Goal: Transaction & Acquisition: Purchase product/service

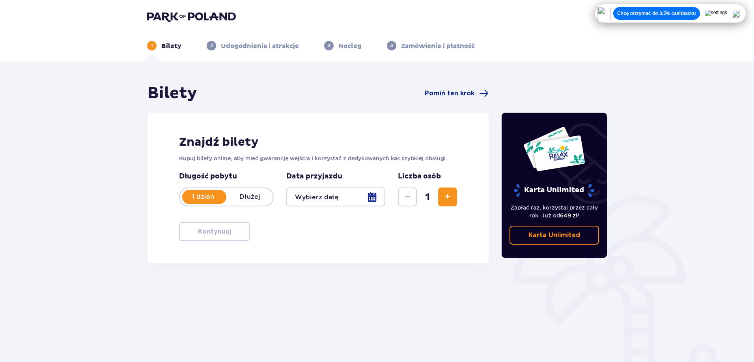
scroll to position [39, 0]
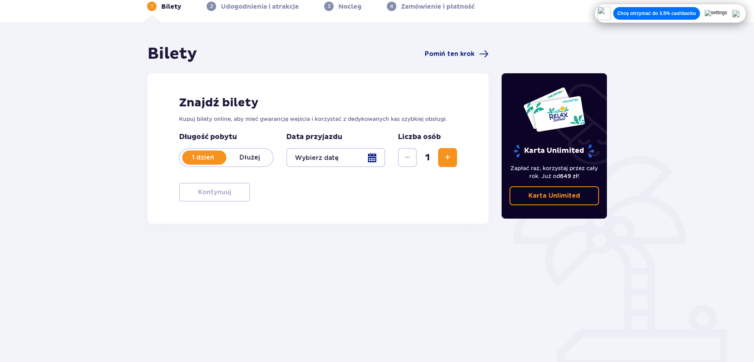
click at [370, 160] on div at bounding box center [335, 157] width 99 height 19
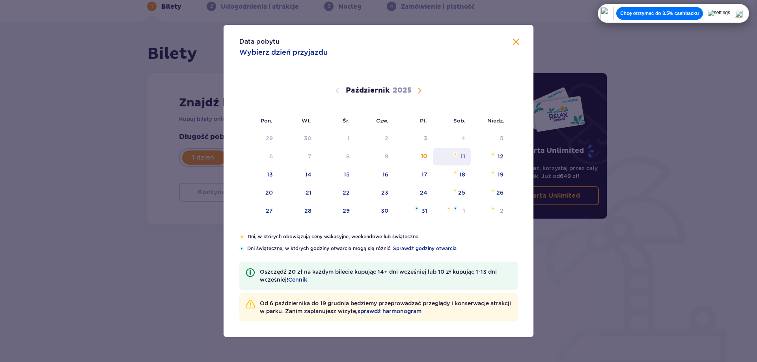
click at [462, 157] on div "11" at bounding box center [463, 157] width 5 height 8
type input "11.10.25"
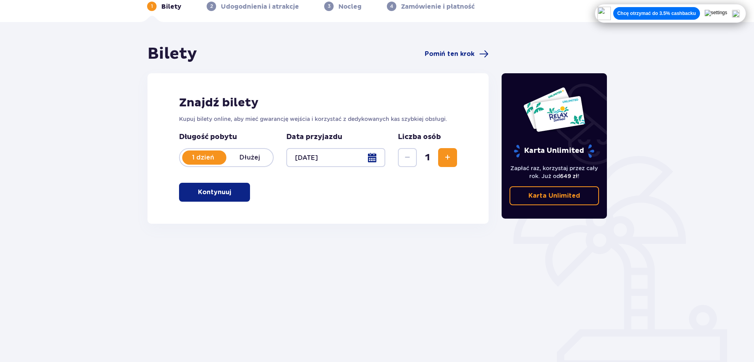
click at [452, 161] on button "Zwiększ" at bounding box center [447, 157] width 19 height 19
click at [451, 159] on span "Zwiększ" at bounding box center [447, 157] width 9 height 9
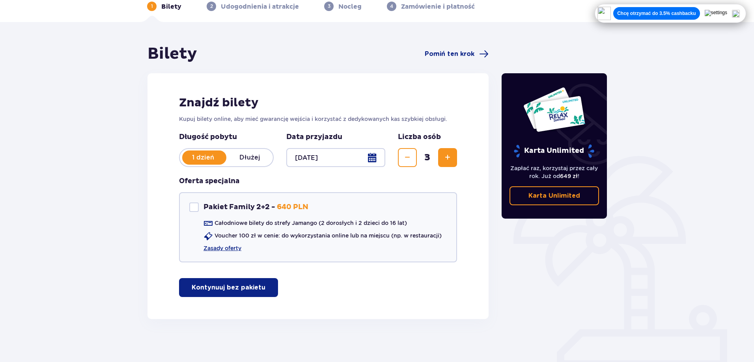
click at [451, 159] on span "Zwiększ" at bounding box center [447, 157] width 9 height 9
click at [218, 286] on p "Kontynuuj bez pakietu" at bounding box center [229, 288] width 74 height 9
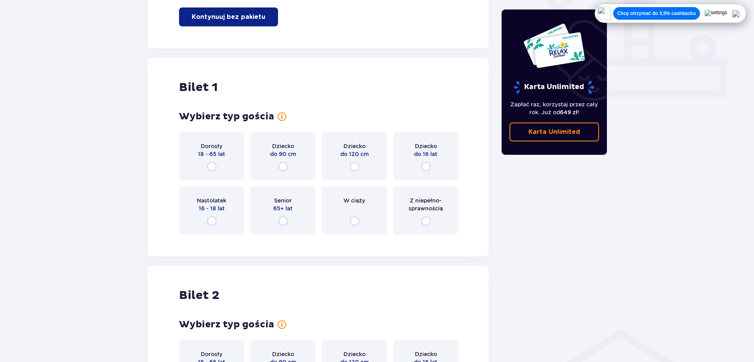
scroll to position [359, 0]
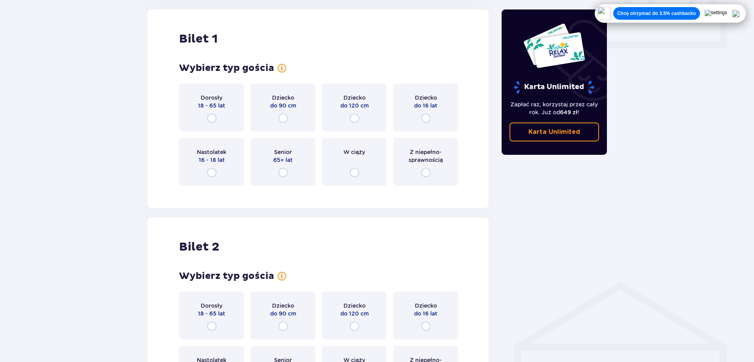
click at [212, 123] on input "radio" at bounding box center [211, 118] width 9 height 9
radio input "true"
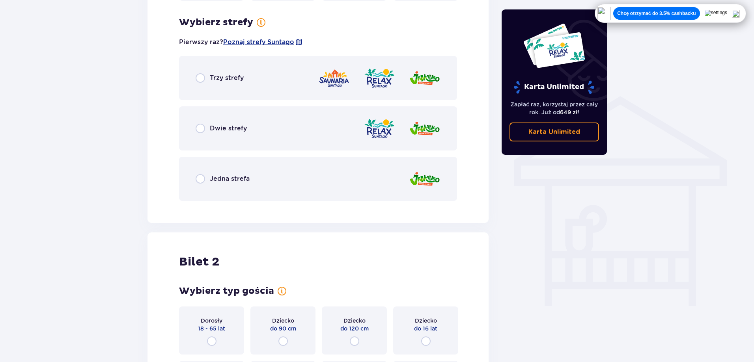
scroll to position [551, 0]
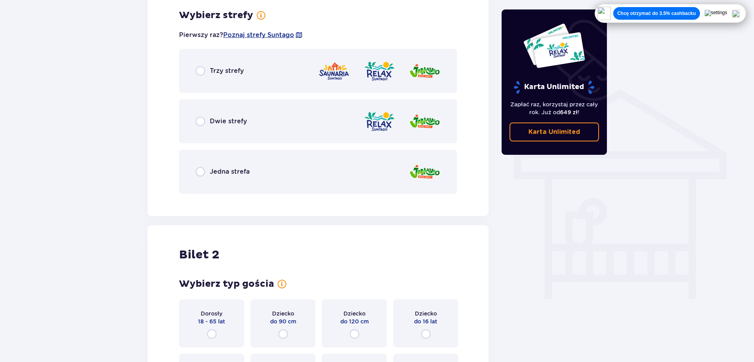
click at [201, 171] on input "radio" at bounding box center [200, 171] width 9 height 9
radio input "true"
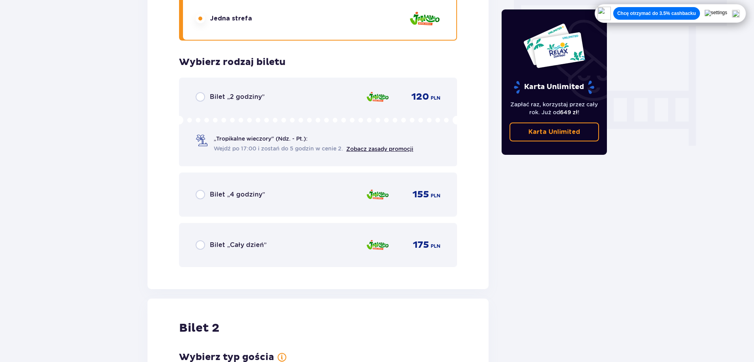
scroll to position [633, 0]
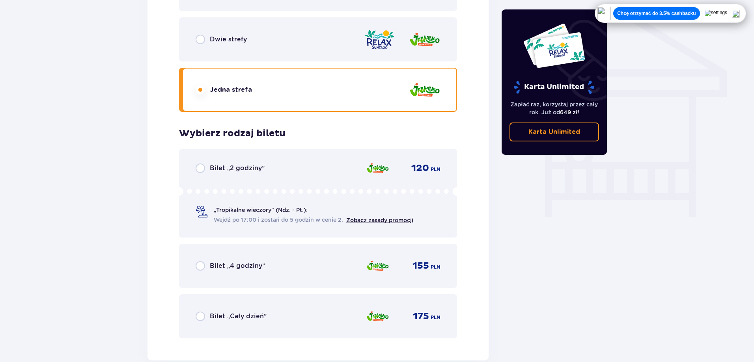
click at [202, 39] on input "radio" at bounding box center [200, 39] width 9 height 9
radio input "true"
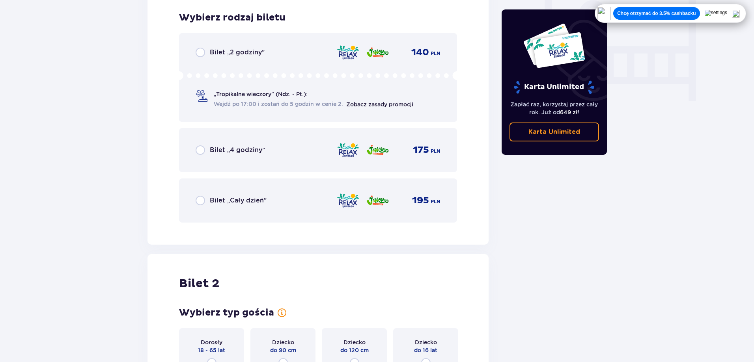
scroll to position [752, 0]
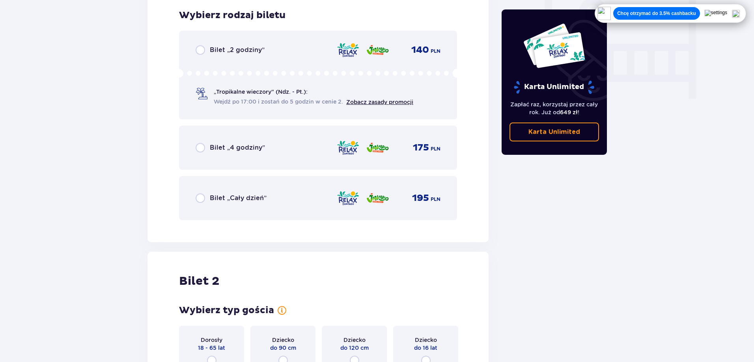
click at [198, 197] on input "radio" at bounding box center [200, 198] width 9 height 9
radio input "true"
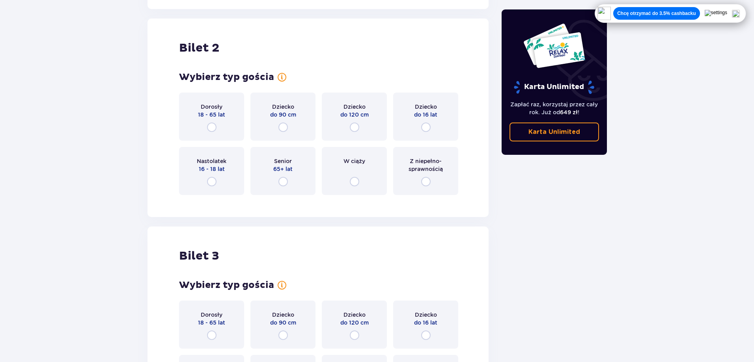
scroll to position [994, 0]
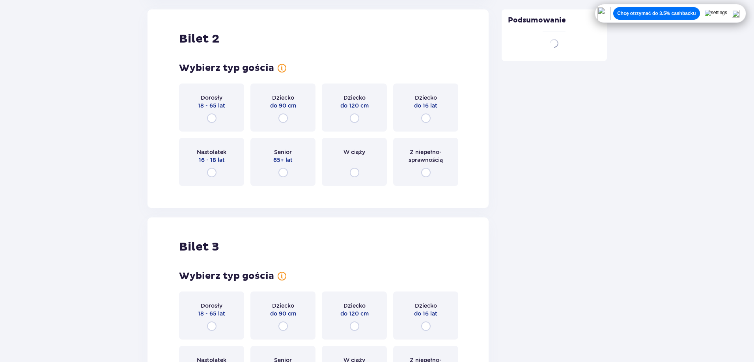
click at [211, 115] on input "radio" at bounding box center [211, 118] width 9 height 9
radio input "true"
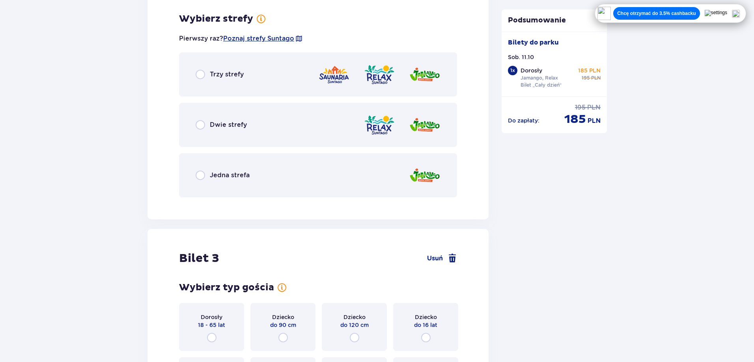
scroll to position [1186, 0]
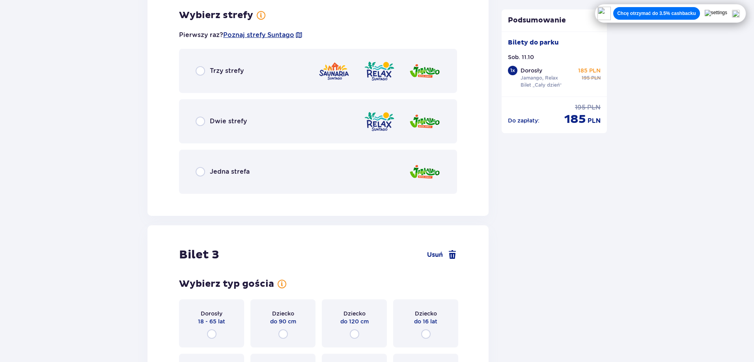
click at [199, 121] on input "radio" at bounding box center [200, 121] width 9 height 9
radio input "true"
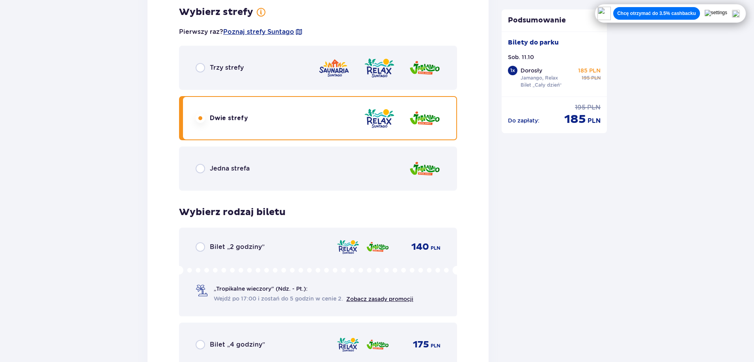
scroll to position [1347, 0]
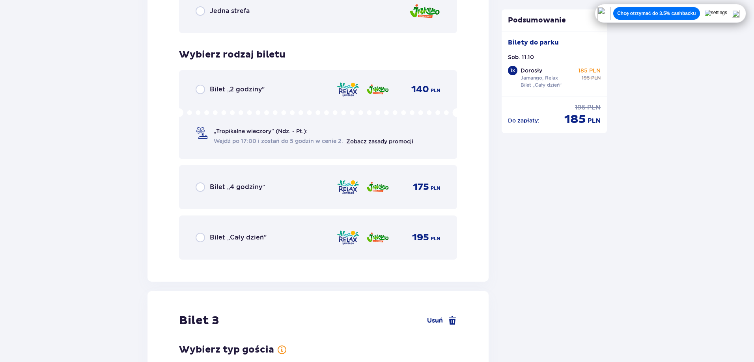
click at [197, 235] on input "radio" at bounding box center [200, 237] width 9 height 9
radio input "true"
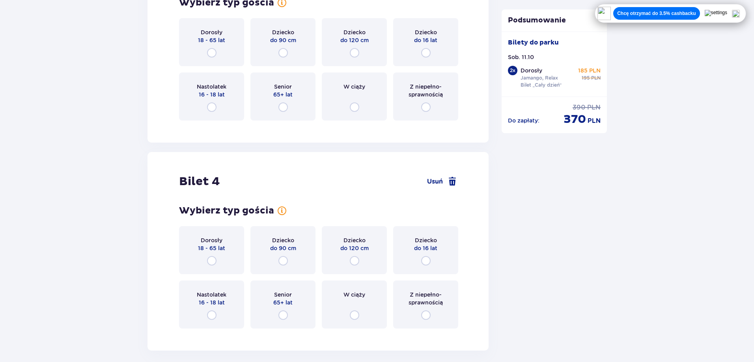
scroll to position [1768, 0]
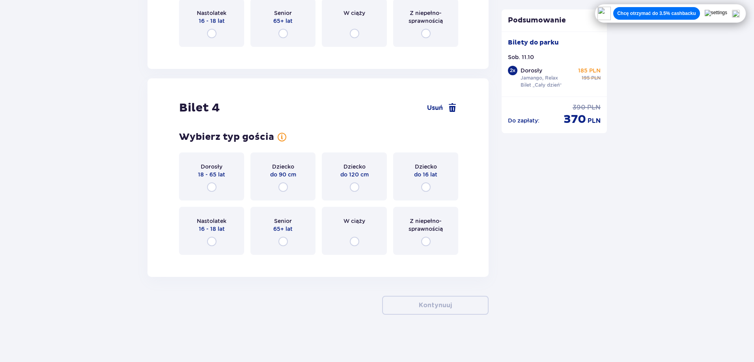
click at [353, 185] on input "radio" at bounding box center [354, 187] width 9 height 9
radio input "true"
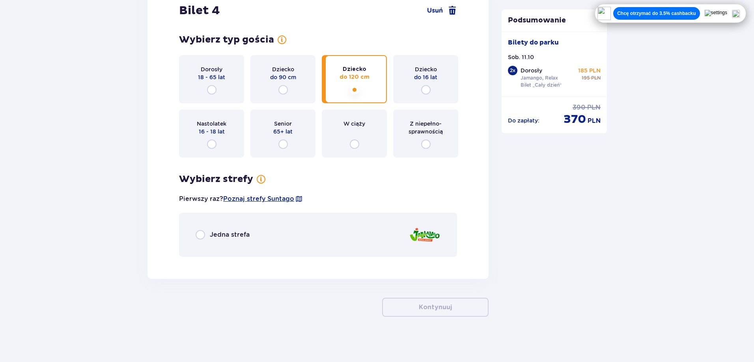
scroll to position [1868, 0]
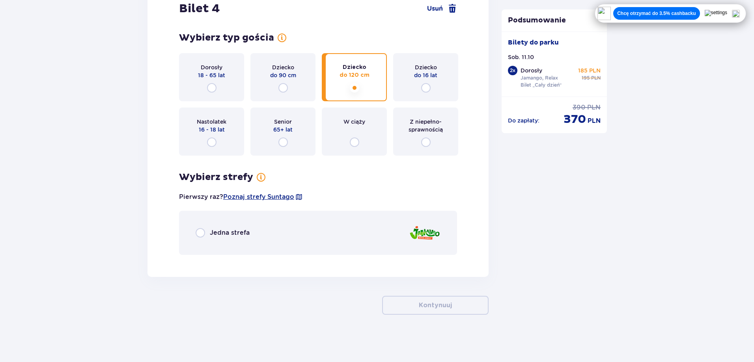
click at [201, 232] on input "radio" at bounding box center [200, 232] width 9 height 9
radio input "true"
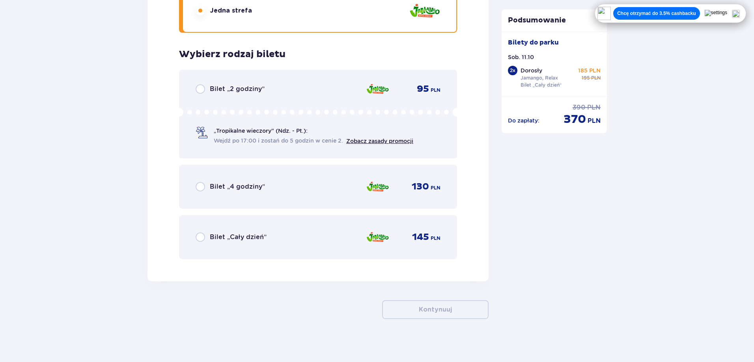
scroll to position [2095, 0]
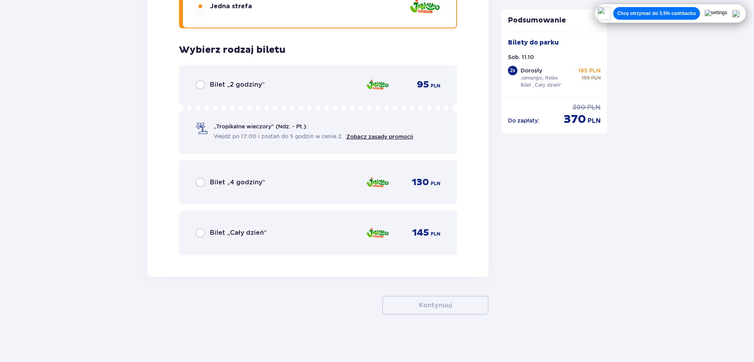
click at [201, 232] on input "radio" at bounding box center [200, 232] width 9 height 9
radio input "true"
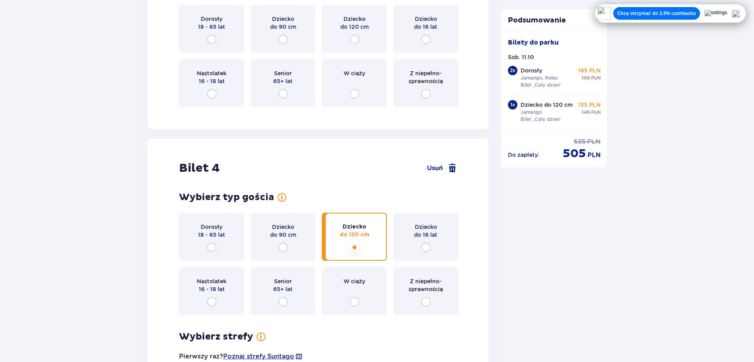
scroll to position [1590, 0]
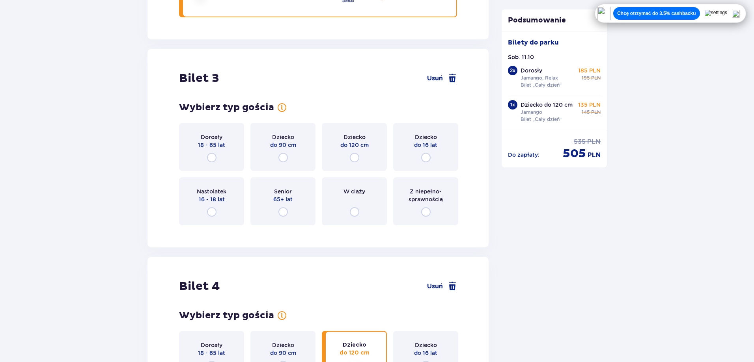
click at [424, 157] on input "radio" at bounding box center [425, 157] width 9 height 9
radio input "true"
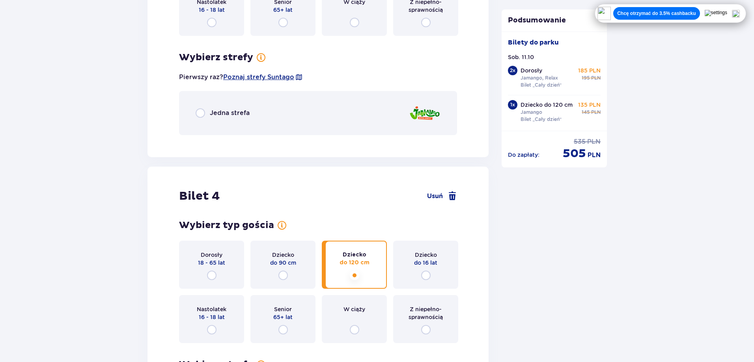
scroll to position [1822, 0]
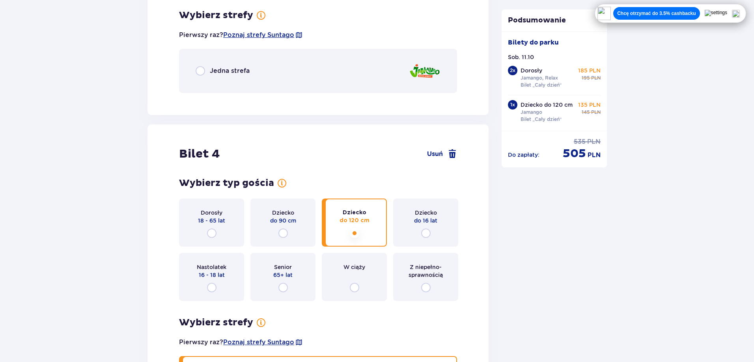
click at [198, 71] on input "radio" at bounding box center [200, 70] width 9 height 9
radio input "true"
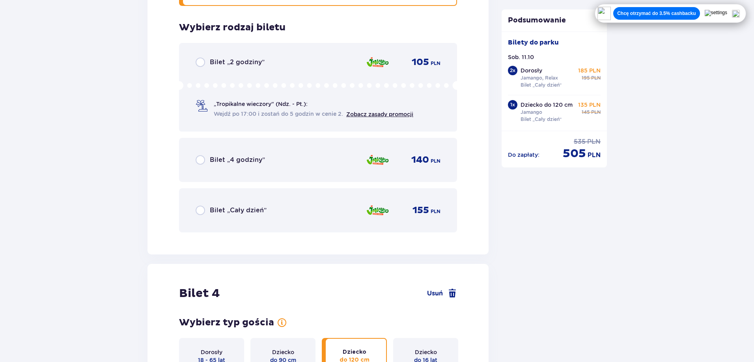
scroll to position [1921, 0]
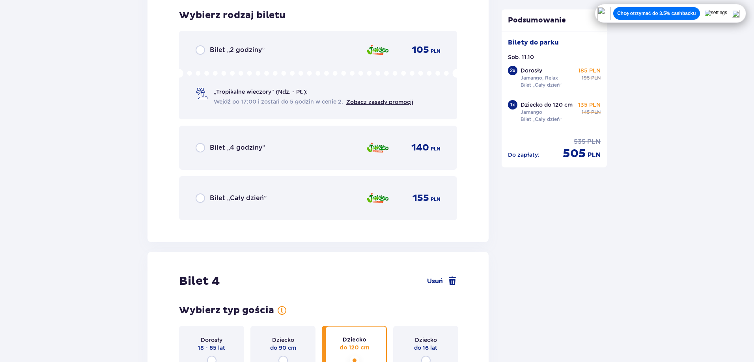
click at [201, 199] on input "radio" at bounding box center [200, 198] width 9 height 9
radio input "true"
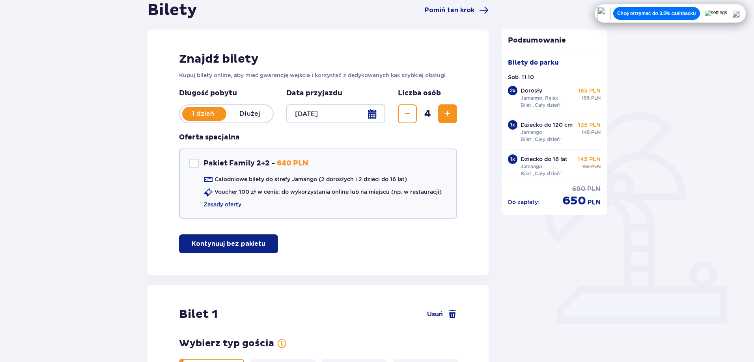
scroll to position [0, 0]
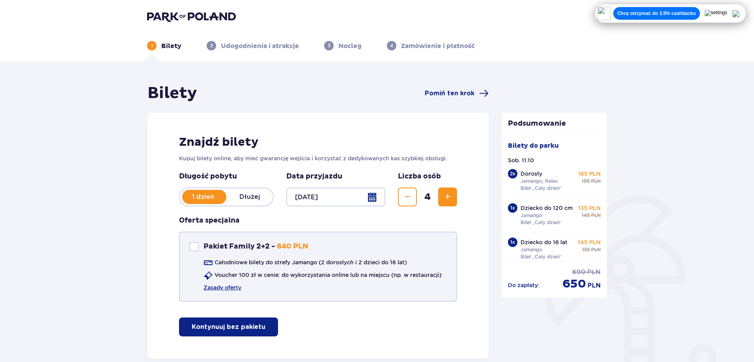
click at [193, 245] on div "Pakiet Family 2+2" at bounding box center [193, 246] width 9 height 9
checkbox input "true"
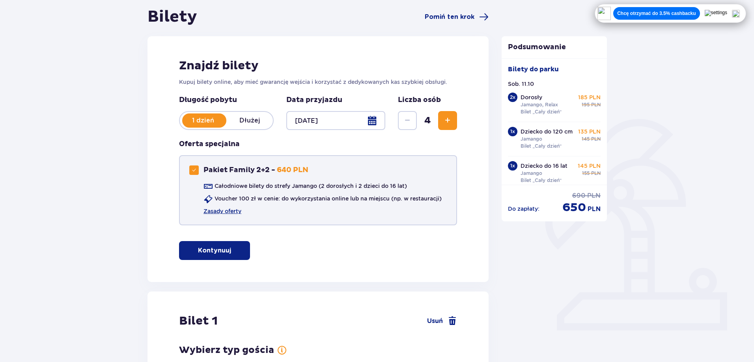
scroll to position [79, 0]
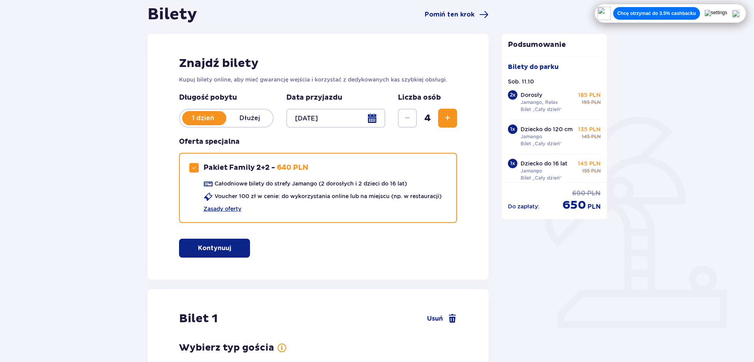
click at [373, 121] on div at bounding box center [335, 118] width 99 height 19
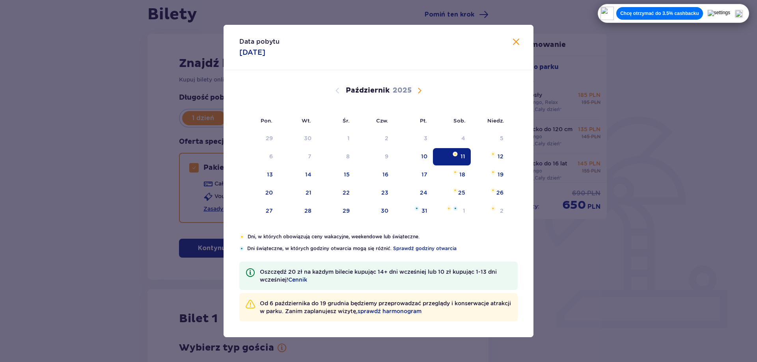
click at [63, 199] on div "Data pobytu 11.10.2025 Pon. Wt. Śr. Czw. Pt. Sob. Niedz. Wrzesień 2025 1 2 3 4 …" at bounding box center [378, 181] width 757 height 362
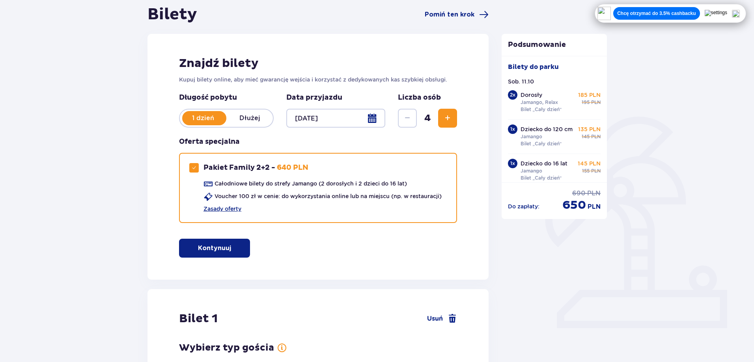
click at [740, 9] on div at bounding box center [722, 13] width 35 height 9
click at [738, 13] on img at bounding box center [736, 14] width 8 height 8
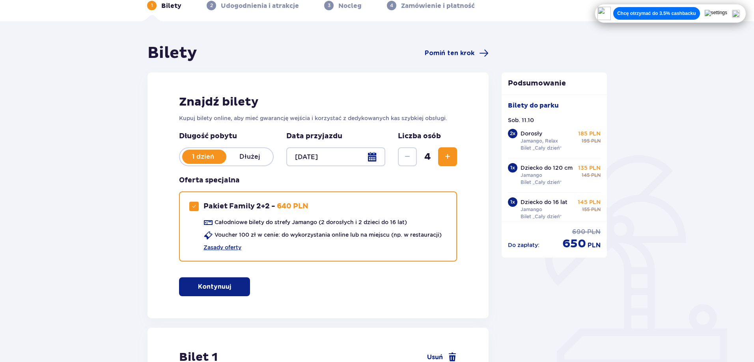
scroll to position [79, 0]
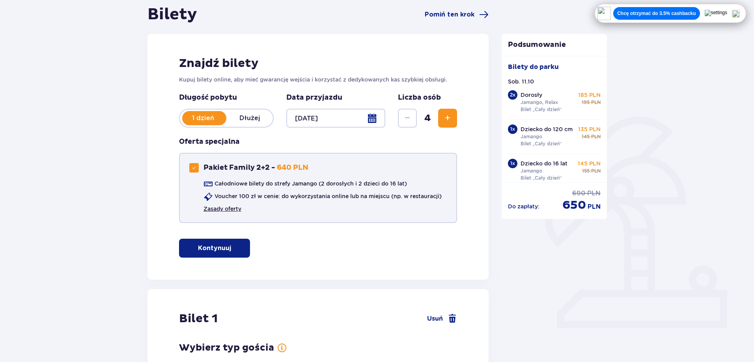
click at [218, 210] on link "Zasady oferty" at bounding box center [222, 209] width 38 height 8
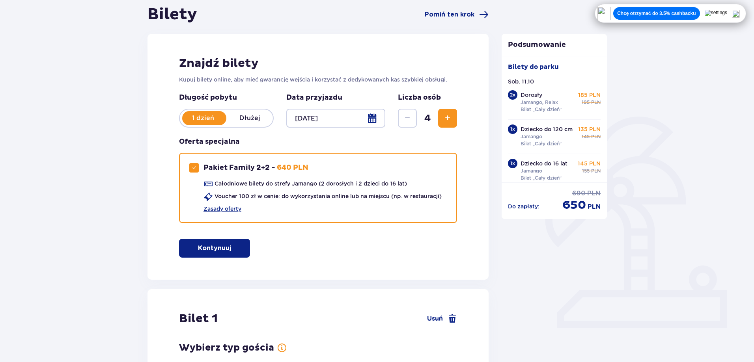
click at [211, 248] on p "Kontynuuj" at bounding box center [214, 248] width 33 height 9
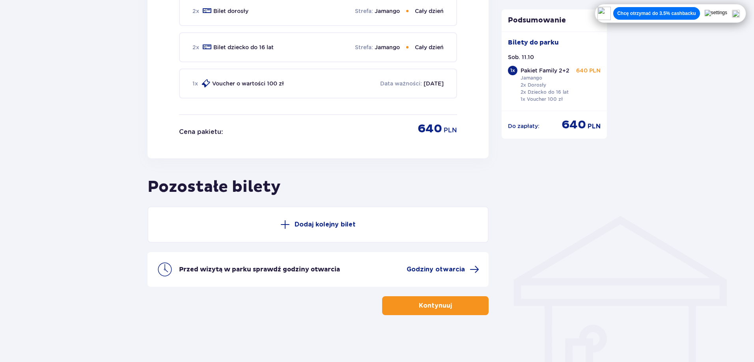
scroll to position [425, 0]
click at [451, 306] on span "button" at bounding box center [453, 305] width 9 height 9
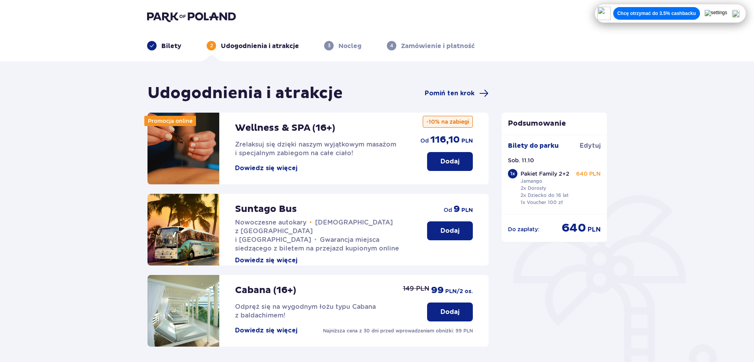
scroll to position [172, 0]
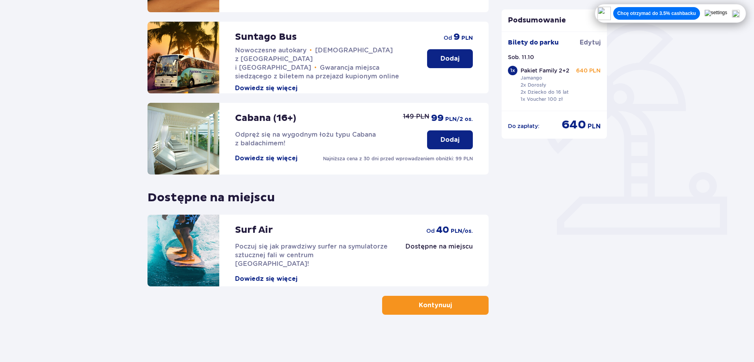
click at [429, 306] on p "Kontynuuj" at bounding box center [435, 305] width 33 height 9
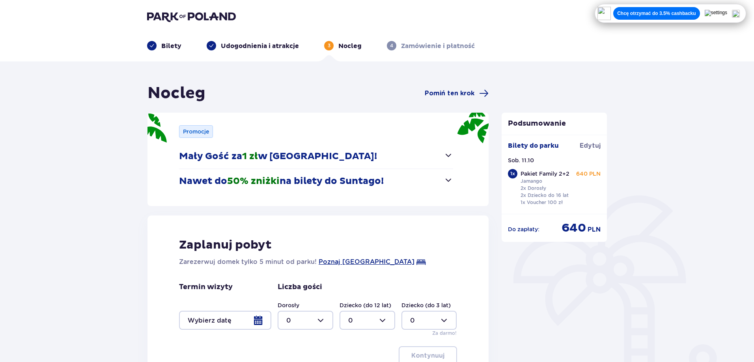
click at [450, 156] on span "button" at bounding box center [448, 155] width 9 height 9
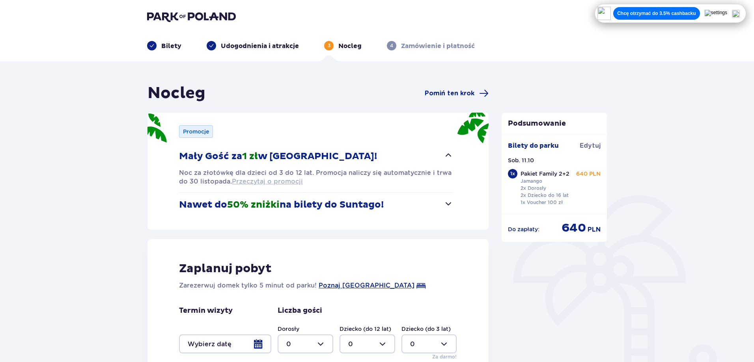
click at [248, 181] on span "Przeczytaj o promocji" at bounding box center [267, 181] width 71 height 9
click at [446, 204] on span "button" at bounding box center [448, 203] width 9 height 9
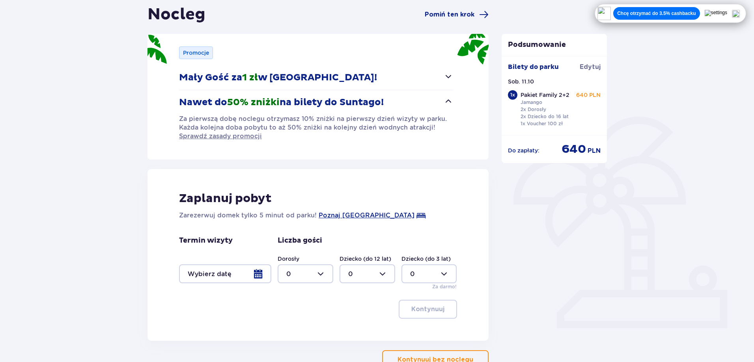
scroll to position [133, 0]
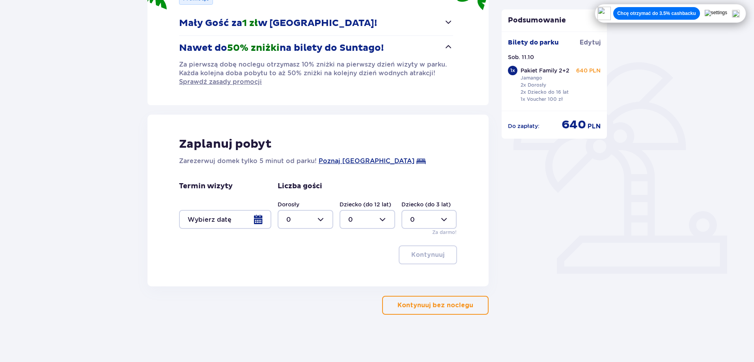
click at [420, 307] on p "Kontynuuj bez noclegu" at bounding box center [435, 305] width 76 height 9
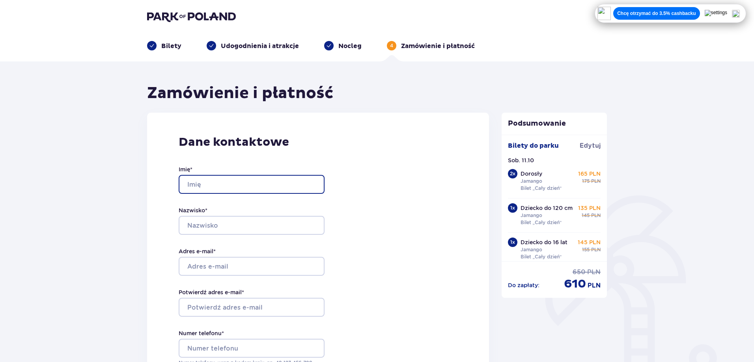
click at [248, 180] on input "Imię *" at bounding box center [252, 184] width 146 height 19
type input "Katarzyna"
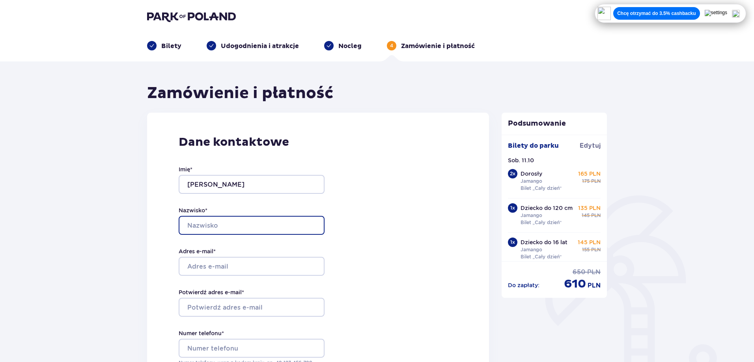
type input "Szafran"
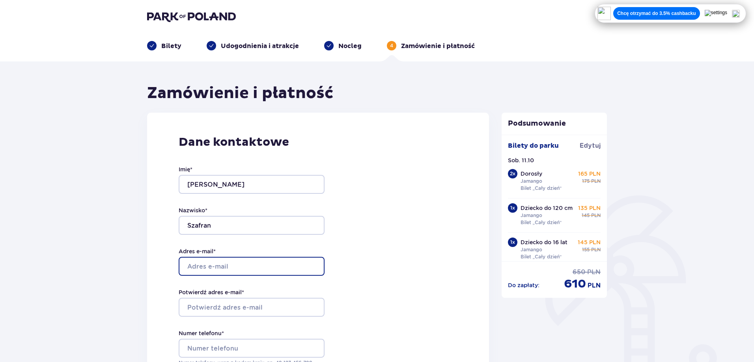
type input "k.zawislak7@gmail.com"
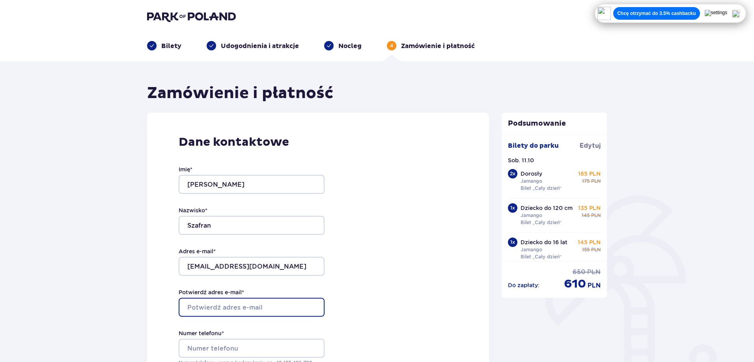
type input "k.zawislak7@gmail.com"
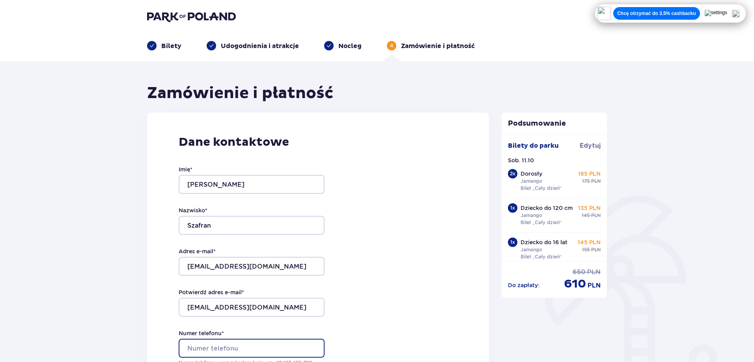
type input "501241677"
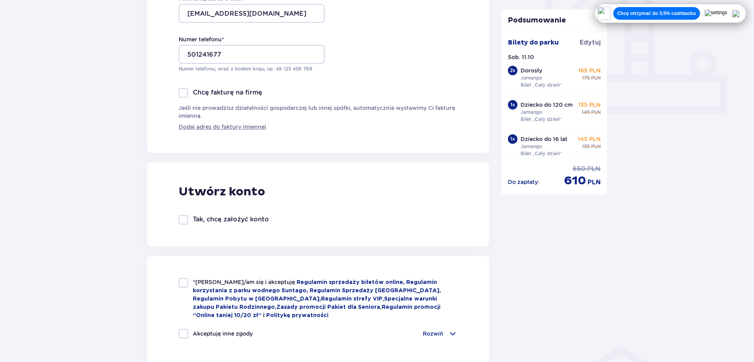
scroll to position [355, 0]
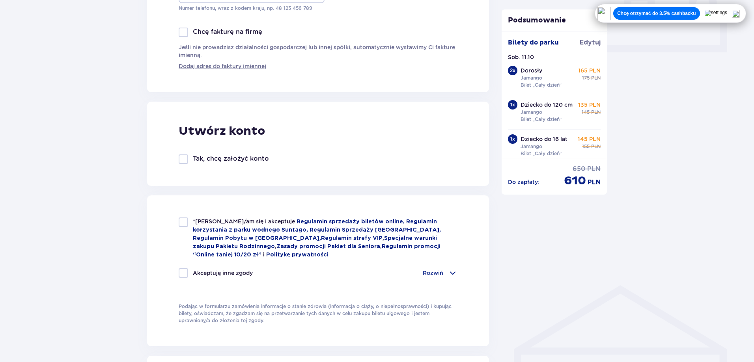
click at [181, 223] on div at bounding box center [183, 222] width 9 height 9
checkbox input "true"
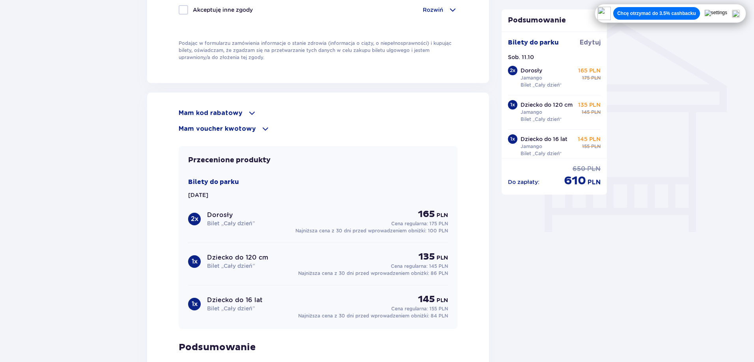
scroll to position [513, 0]
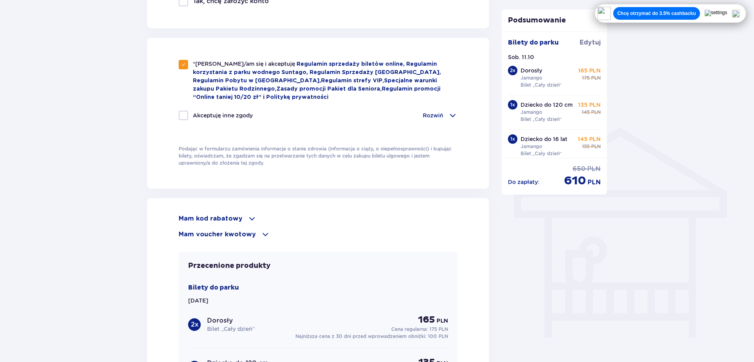
click at [237, 218] on p "Mam kod rabatowy" at bounding box center [211, 219] width 64 height 9
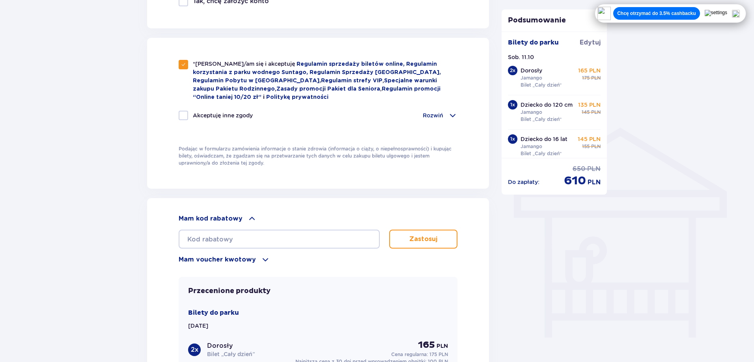
click at [235, 220] on p "Mam kod rabatowy" at bounding box center [211, 219] width 64 height 9
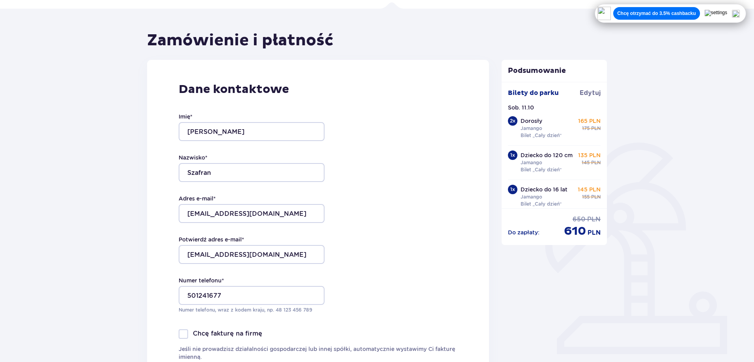
scroll to position [0, 0]
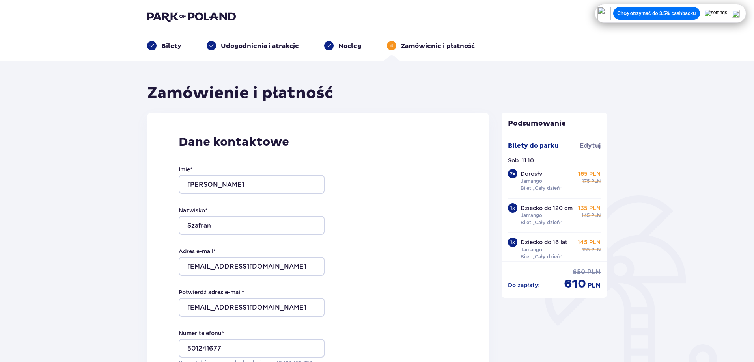
click at [172, 45] on p "Bilety" at bounding box center [171, 46] width 20 height 9
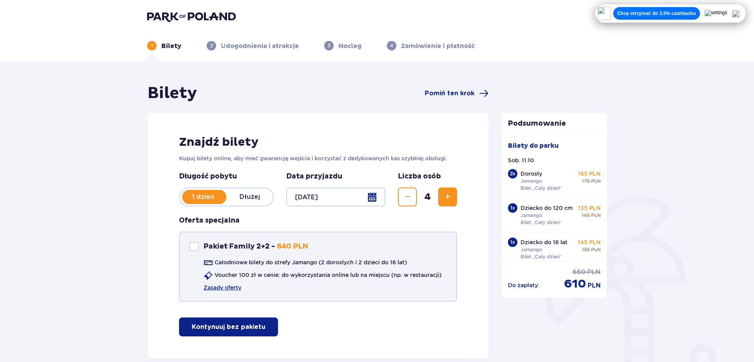
click at [191, 246] on div "Pakiet Family 2+2" at bounding box center [193, 246] width 9 height 9
checkbox input "true"
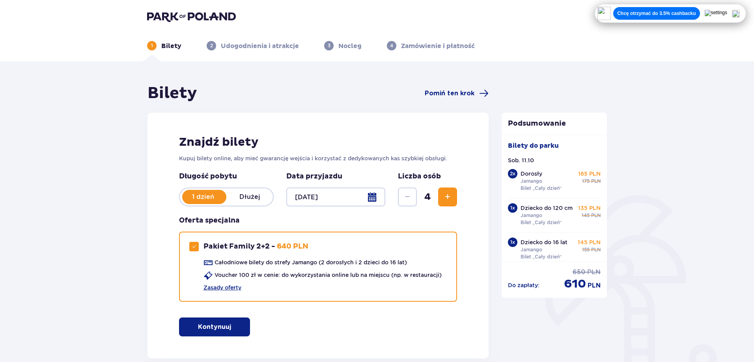
click at [219, 323] on p "Kontynuuj" at bounding box center [214, 327] width 33 height 9
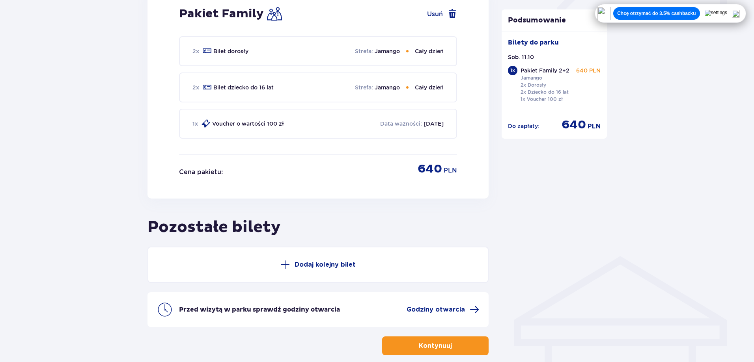
scroll to position [425, 0]
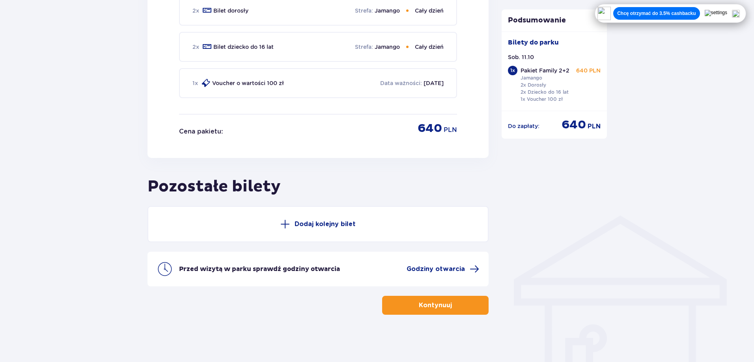
click at [434, 307] on p "Kontynuuj" at bounding box center [435, 305] width 33 height 9
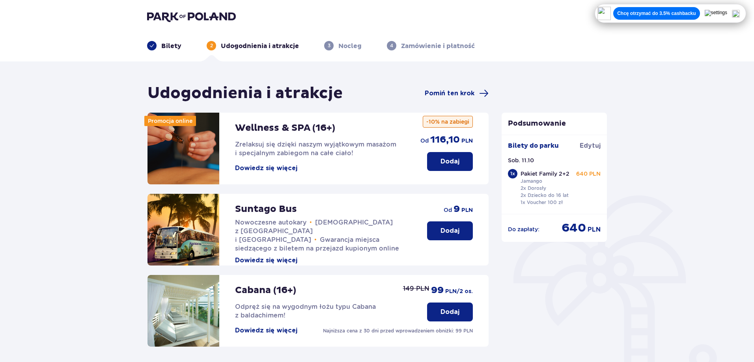
scroll to position [172, 0]
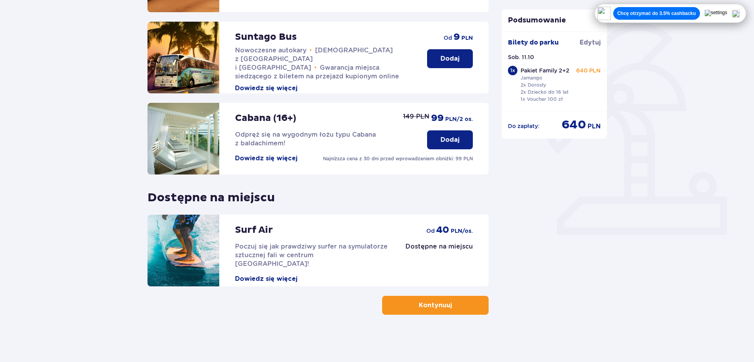
click at [443, 304] on p "Kontynuuj" at bounding box center [435, 305] width 33 height 9
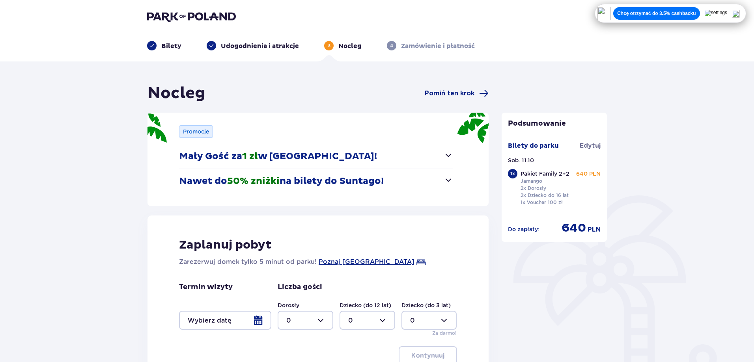
scroll to position [101, 0]
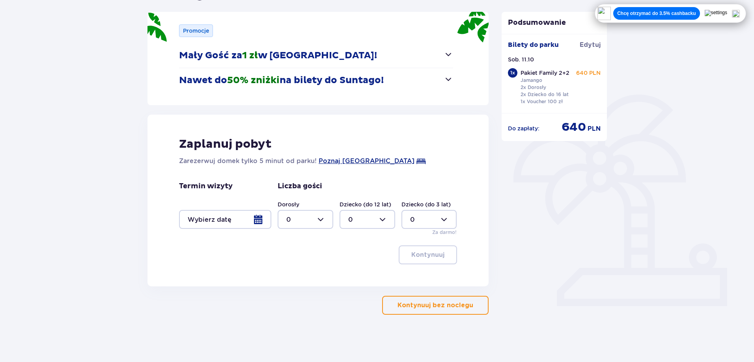
click at [424, 310] on p "Kontynuuj bez noclegu" at bounding box center [435, 305] width 76 height 9
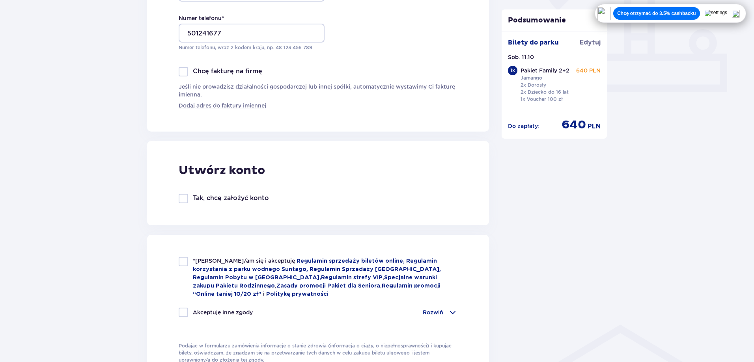
scroll to position [434, 0]
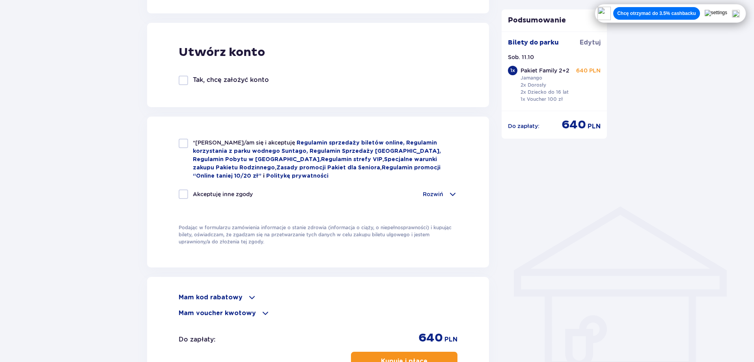
click at [185, 142] on div at bounding box center [183, 143] width 9 height 9
checkbox input "true"
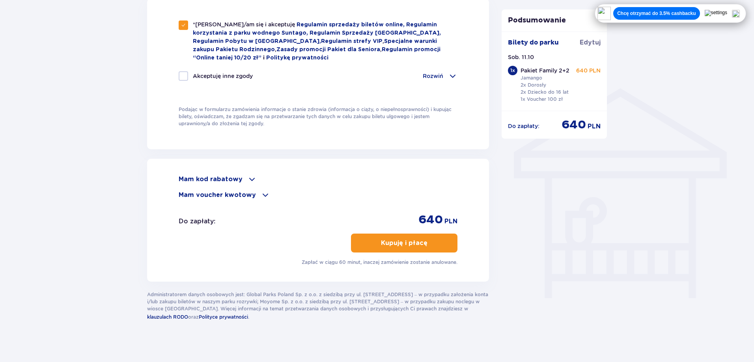
click at [401, 239] on p "Kupuję i płacę" at bounding box center [404, 243] width 47 height 9
click at [202, 175] on p "Mam kod rabatowy" at bounding box center [211, 179] width 64 height 9
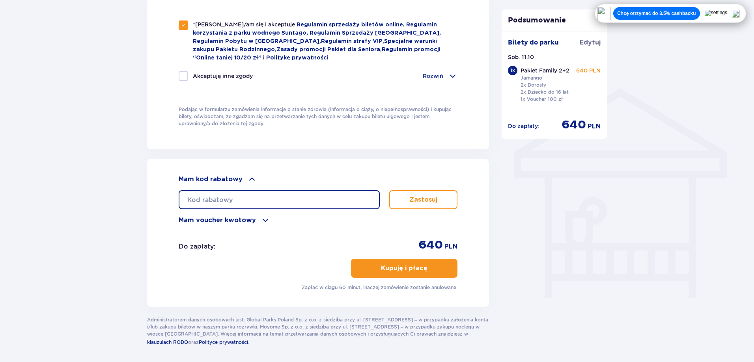
click at [223, 198] on input "text" at bounding box center [279, 199] width 201 height 19
paste input "https://parkofpoland.com/pl/kreator/?platformid=13449743939&gad_source=1&gad_ca…"
type input "https://parkofpoland.com/pl/kreator/?platformid=13449743939&gad_source=1&gad_ca…"
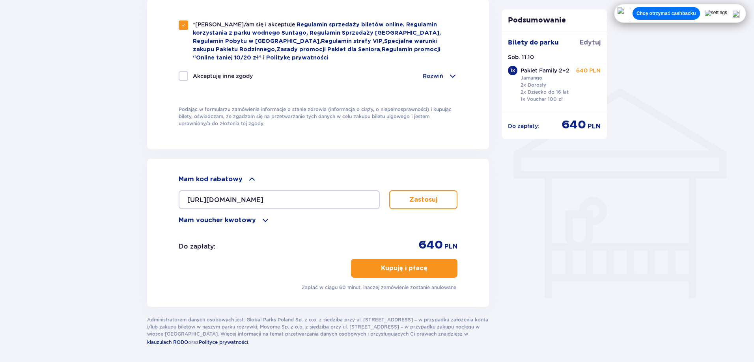
click at [405, 198] on button "Zastosuj" at bounding box center [423, 199] width 68 height 19
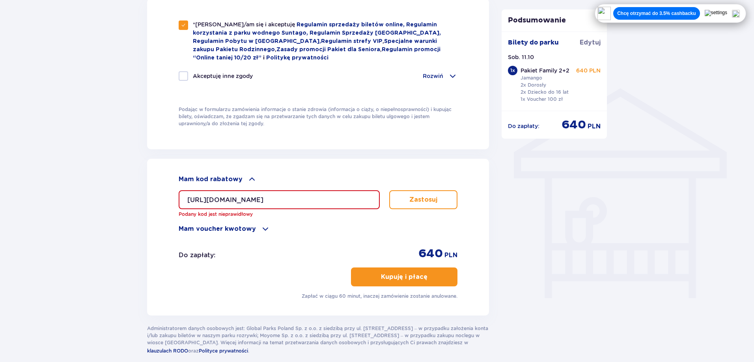
click at [369, 198] on input "https://parkofpoland.com/pl/kreator/?platformid=13449743939&gad_source=1&gad_ca…" at bounding box center [279, 199] width 201 height 19
drag, startPoint x: 188, startPoint y: 199, endPoint x: 465, endPoint y: 195, distance: 276.4
click at [465, 195] on div "Mam kod rabatowy https://parkofpoland.com/pl/kreator/?platformid=13449743939&ga…" at bounding box center [318, 237] width 342 height 157
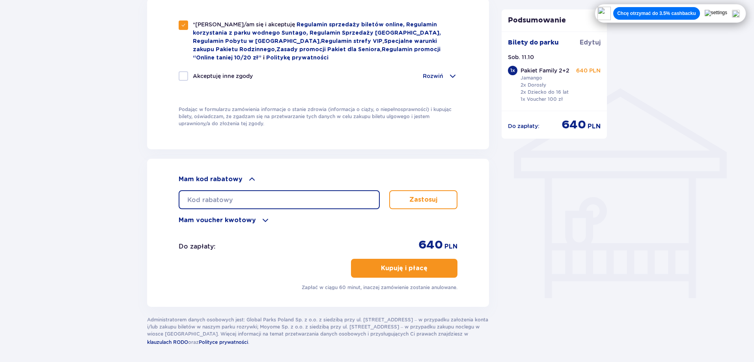
paste input "gilahch"
type input "gilahch"
click at [423, 205] on button "Zastosuj" at bounding box center [423, 199] width 68 height 19
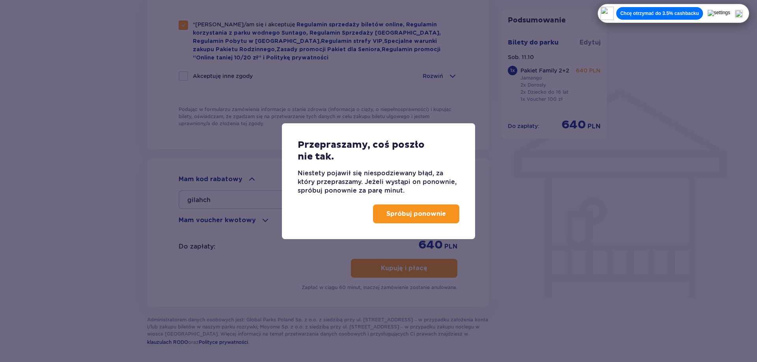
click at [433, 210] on p "Spróbuj ponownie" at bounding box center [416, 214] width 60 height 9
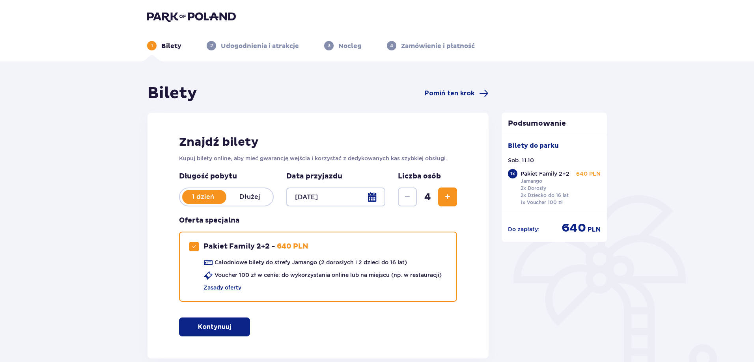
click at [166, 41] on div "1 Bilety 2 Udogodnienia i atrakcje 3 Nocleg 4 Zamówienie i płatność" at bounding box center [377, 36] width 472 height 28
click at [463, 93] on span "Pomiń ten krok" at bounding box center [450, 93] width 50 height 9
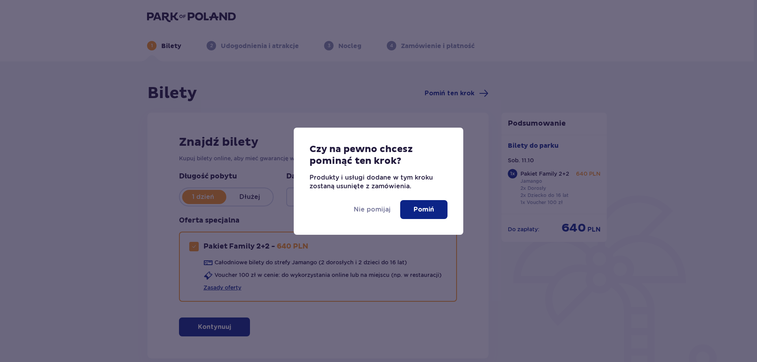
click at [416, 213] on p "Pomiń" at bounding box center [424, 209] width 21 height 9
click at [211, 16] on img at bounding box center [191, 16] width 89 height 11
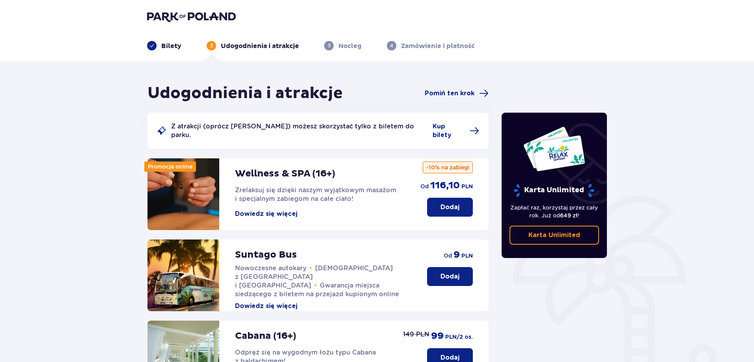
click at [166, 46] on p "Bilety" at bounding box center [171, 46] width 20 height 9
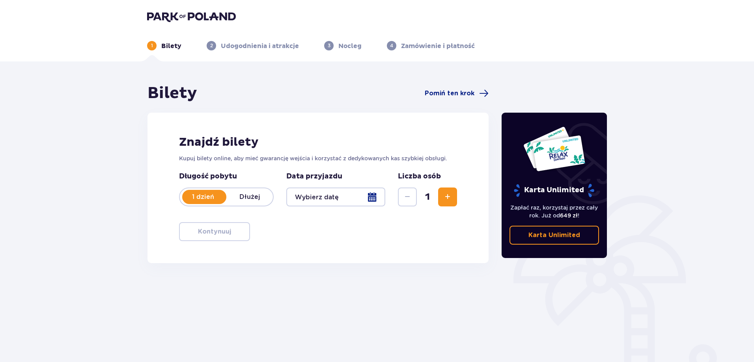
click at [370, 194] on div at bounding box center [335, 197] width 99 height 19
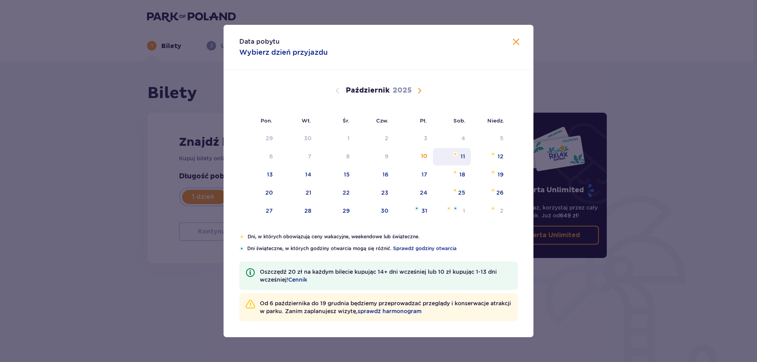
click at [464, 158] on div "11" at bounding box center [463, 157] width 5 height 8
type input "11.10.25"
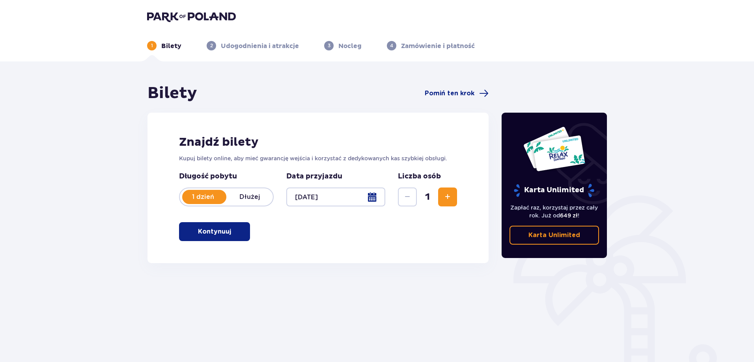
click at [448, 199] on span "Zwiększ" at bounding box center [447, 196] width 9 height 9
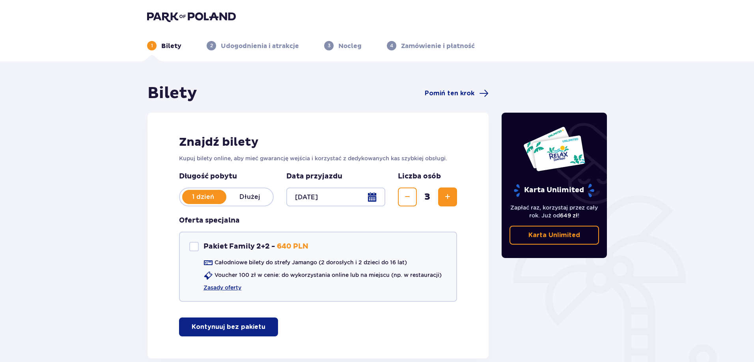
click at [448, 199] on span "Zwiększ" at bounding box center [447, 196] width 9 height 9
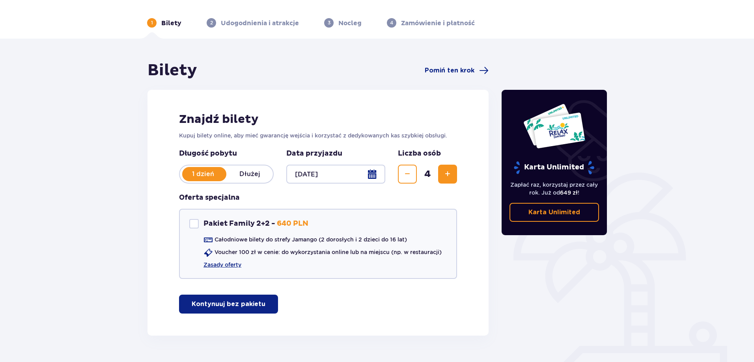
scroll to position [44, 0]
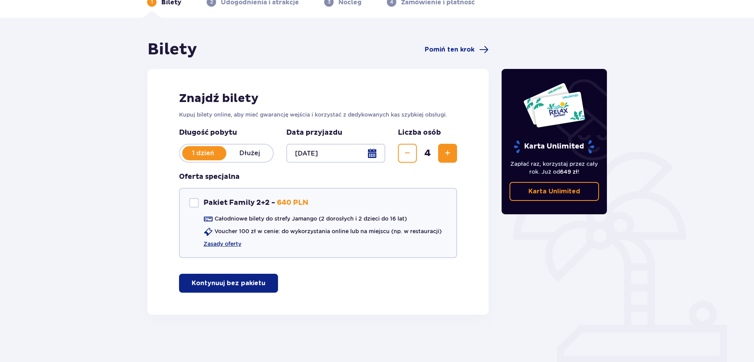
click at [218, 281] on p "Kontynuuj bez pakietu" at bounding box center [229, 283] width 74 height 9
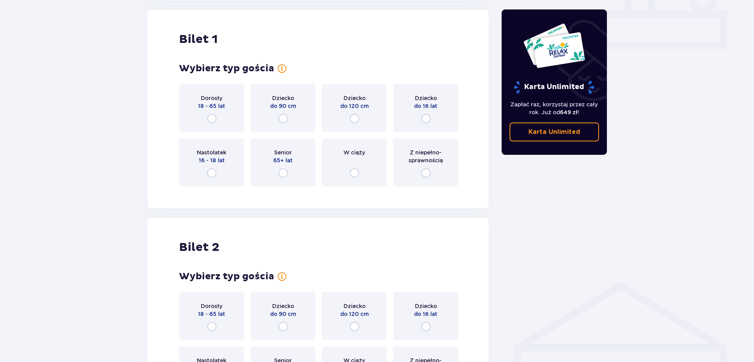
scroll to position [359, 0]
click at [210, 119] on input "radio" at bounding box center [211, 118] width 9 height 9
radio input "true"
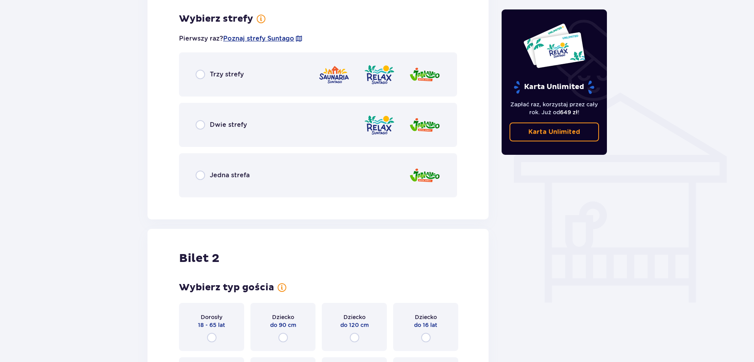
scroll to position [551, 0]
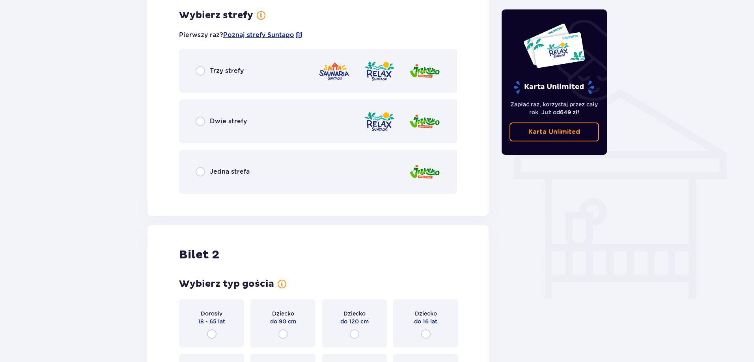
click at [198, 168] on input "radio" at bounding box center [200, 171] width 9 height 9
radio input "true"
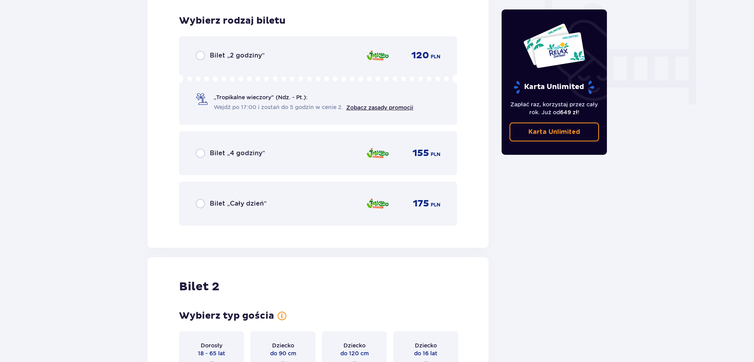
scroll to position [752, 0]
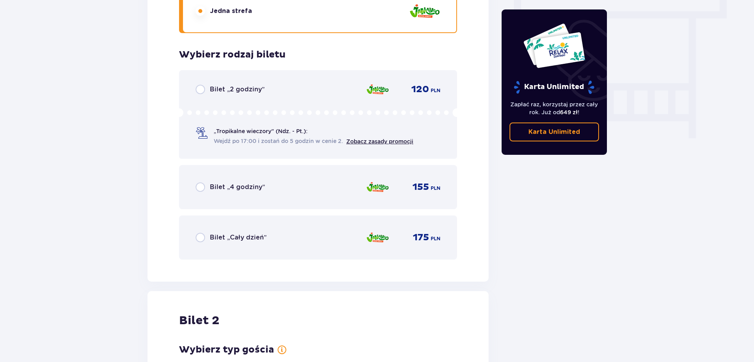
click at [207, 238] on div "Bilet „Cały dzień”" at bounding box center [231, 237] width 71 height 9
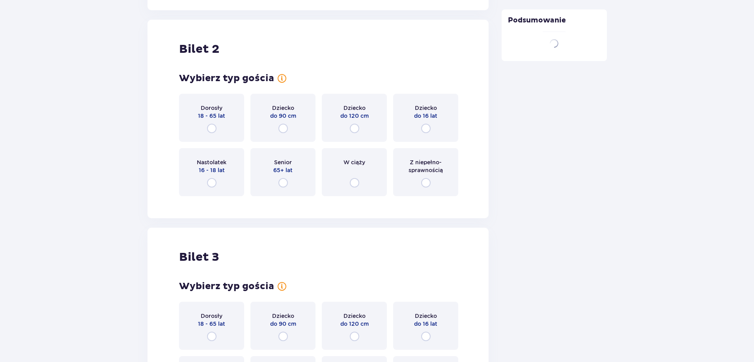
scroll to position [994, 0]
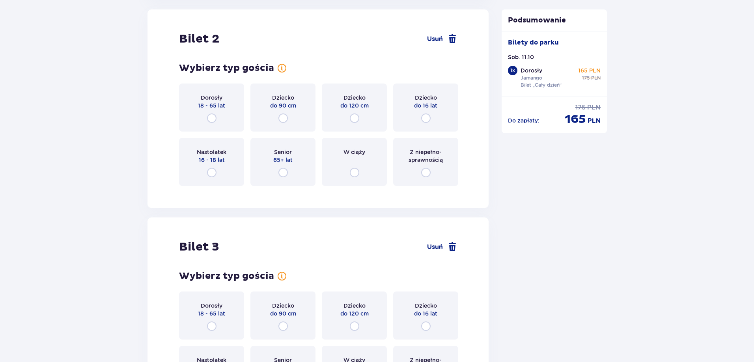
click at [213, 117] on input "radio" at bounding box center [211, 118] width 9 height 9
radio input "true"
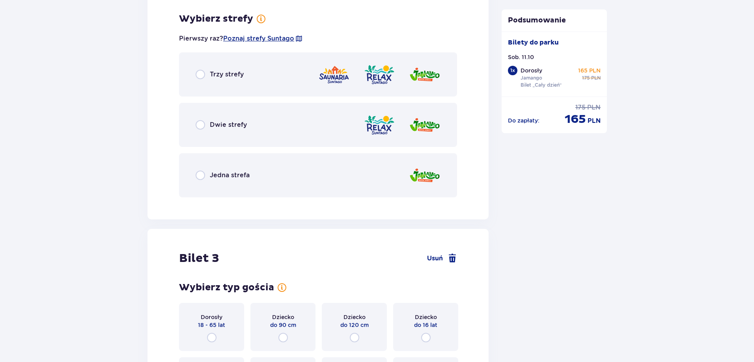
scroll to position [1186, 0]
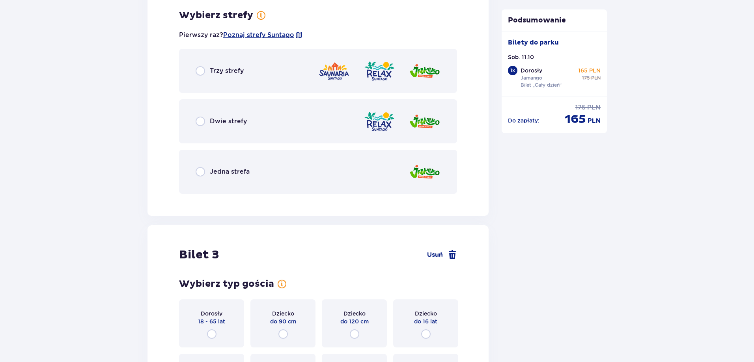
click at [199, 173] on input "radio" at bounding box center [200, 171] width 9 height 9
radio input "true"
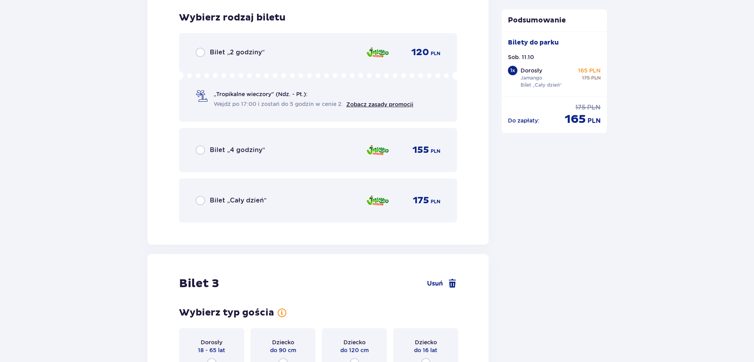
scroll to position [1387, 0]
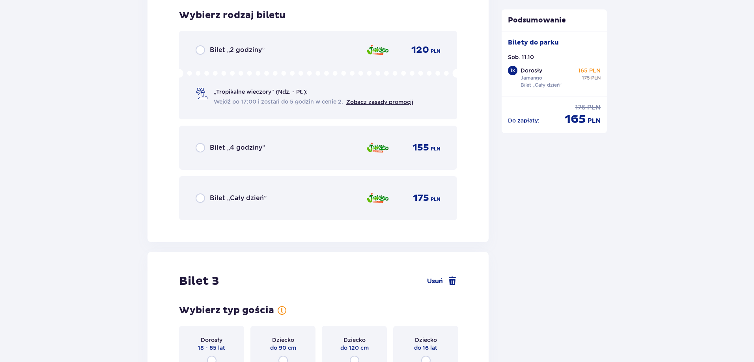
click at [202, 197] on input "radio" at bounding box center [200, 198] width 9 height 9
radio input "true"
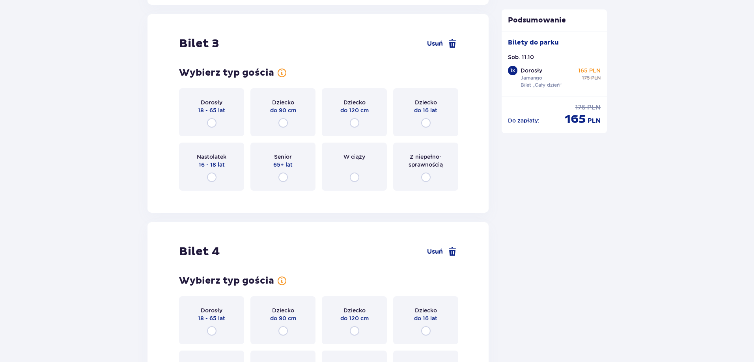
scroll to position [1629, 0]
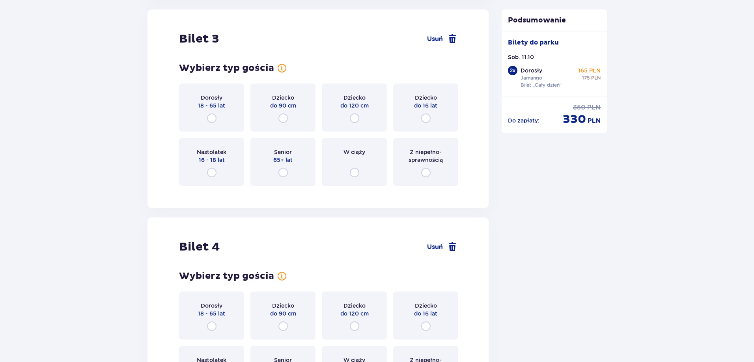
click at [353, 119] on input "radio" at bounding box center [354, 118] width 9 height 9
radio input "true"
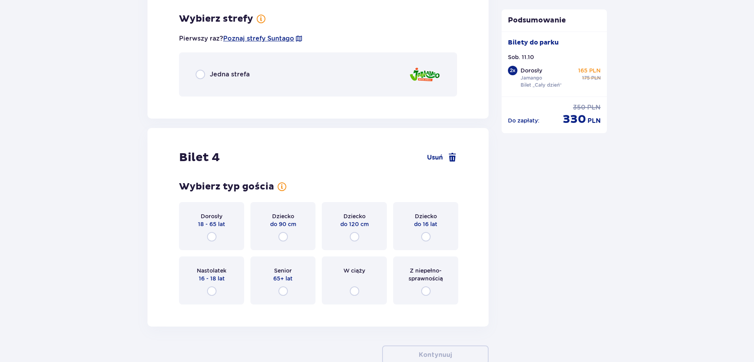
scroll to position [1822, 0]
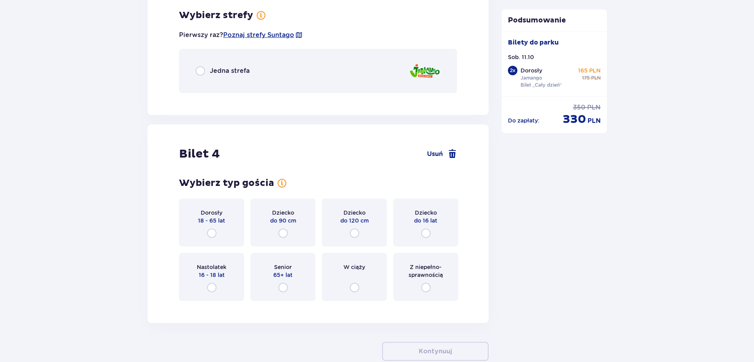
click at [202, 68] on input "radio" at bounding box center [200, 70] width 9 height 9
radio input "true"
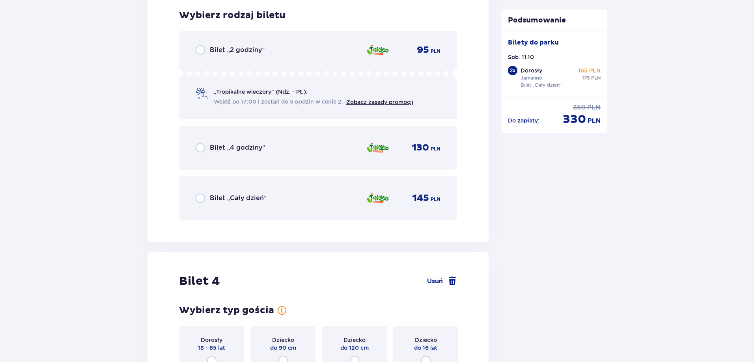
click at [201, 200] on input "radio" at bounding box center [200, 198] width 9 height 9
radio input "true"
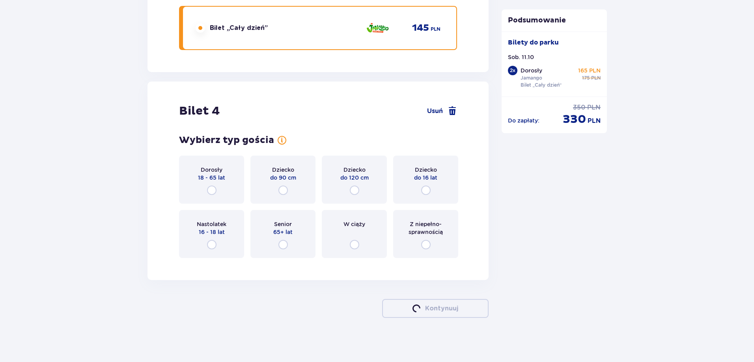
scroll to position [2095, 0]
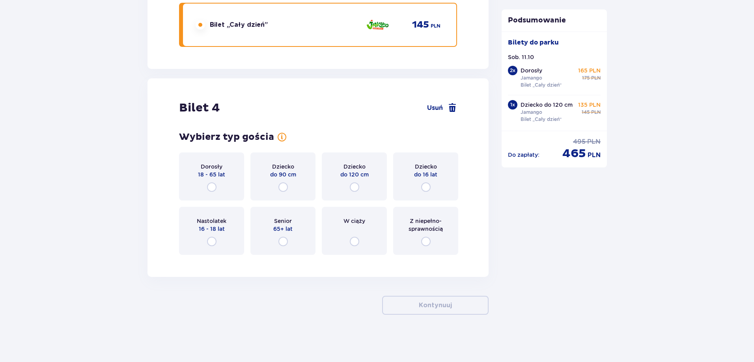
click at [422, 188] on input "radio" at bounding box center [425, 187] width 9 height 9
radio input "true"
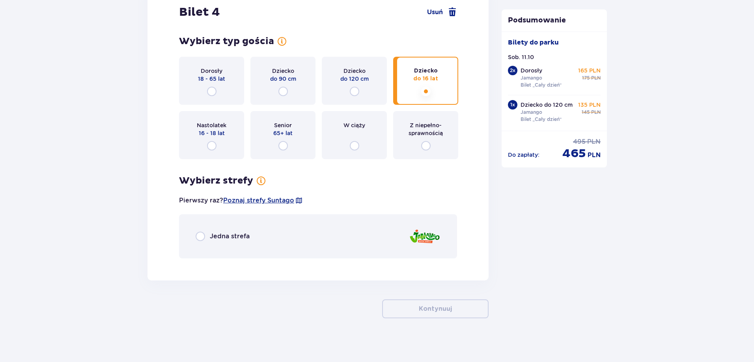
scroll to position [2194, 0]
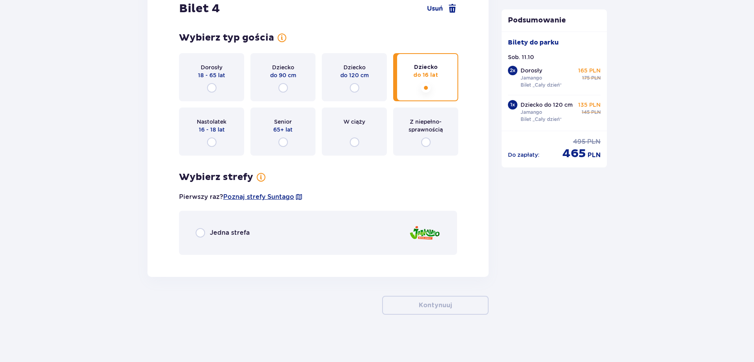
click at [201, 233] on input "radio" at bounding box center [200, 232] width 9 height 9
radio input "true"
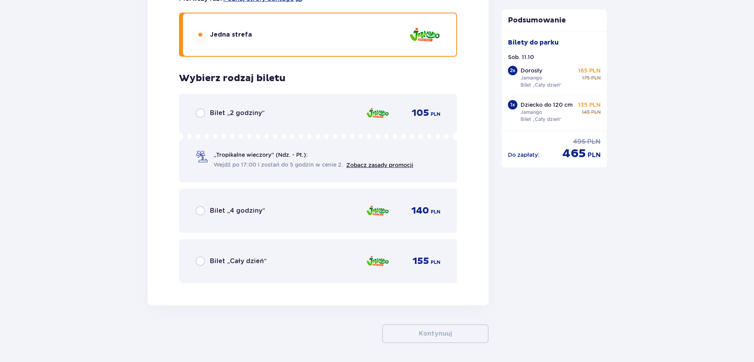
scroll to position [2421, 0]
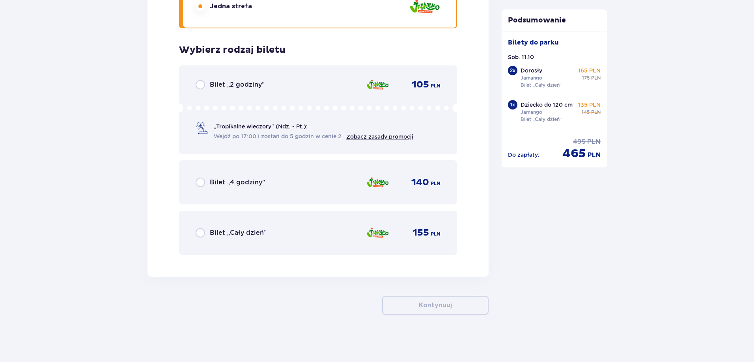
click at [201, 233] on input "radio" at bounding box center [200, 232] width 9 height 9
radio input "true"
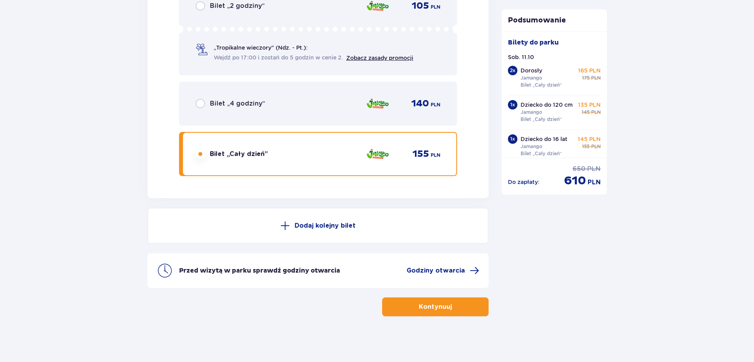
scroll to position [2501, 0]
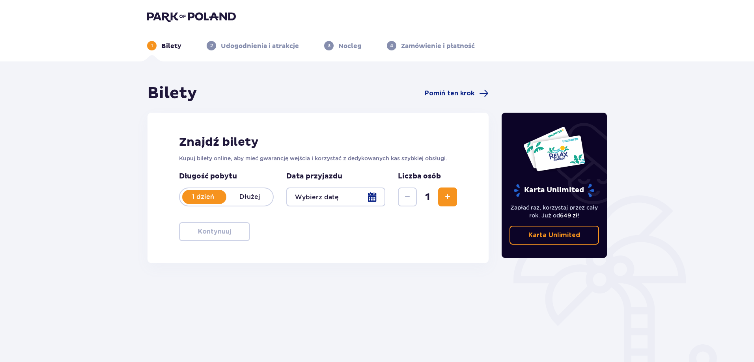
click at [372, 199] on div at bounding box center [335, 197] width 99 height 19
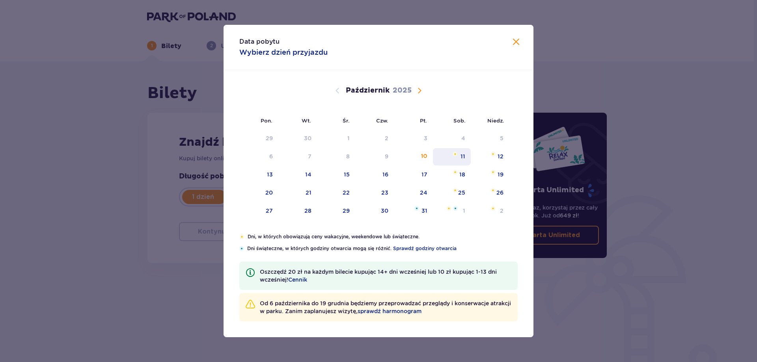
click at [461, 154] on div "11" at bounding box center [463, 157] width 5 height 8
type input "11.10.25"
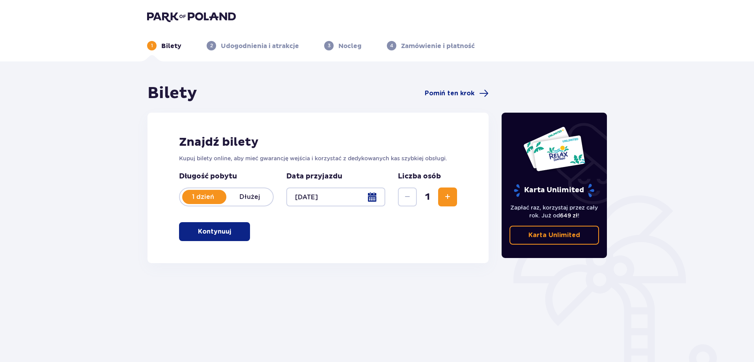
click at [452, 193] on span "Zwiększ" at bounding box center [447, 196] width 9 height 9
click at [451, 194] on span "Zwiększ" at bounding box center [447, 196] width 9 height 9
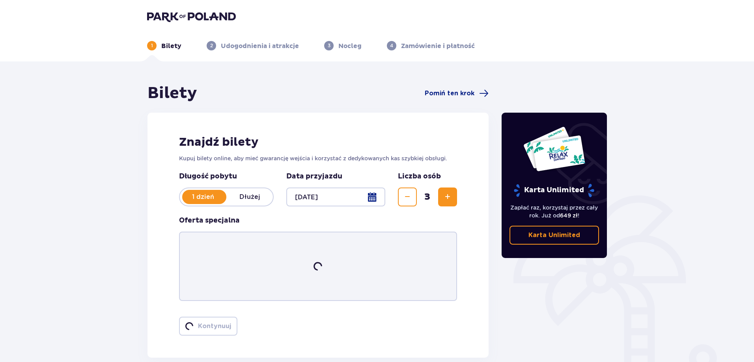
click at [451, 194] on span "Zwiększ" at bounding box center [447, 196] width 9 height 9
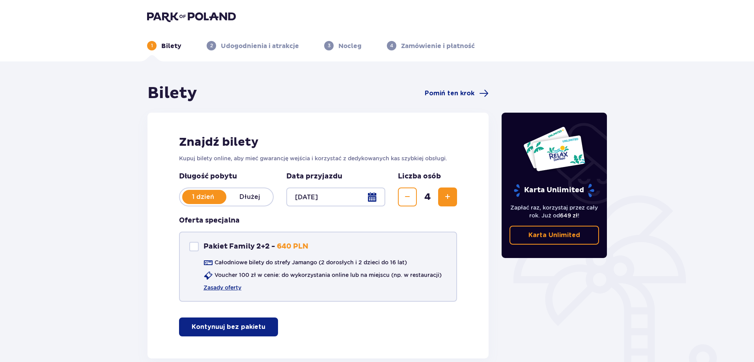
click at [190, 246] on div "Pakiet Family 2+2" at bounding box center [193, 246] width 9 height 9
checkbox input "true"
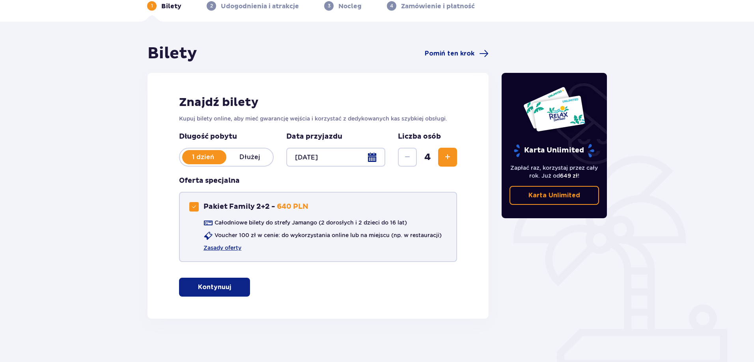
scroll to position [44, 0]
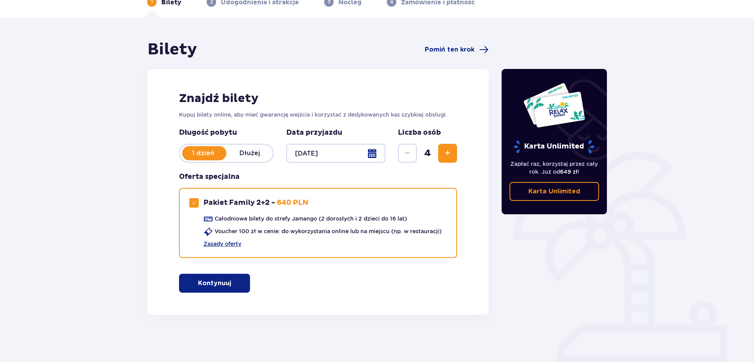
click at [211, 280] on p "Kontynuuj" at bounding box center [214, 283] width 33 height 9
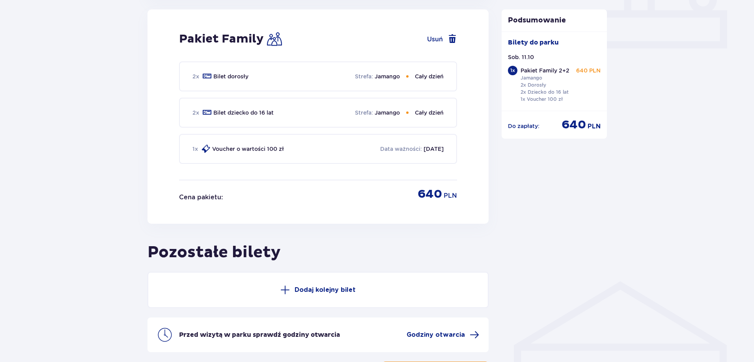
scroll to position [425, 0]
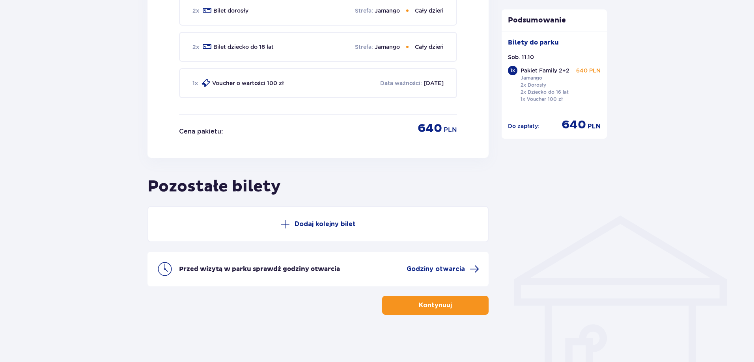
click at [411, 308] on button "Kontynuuj" at bounding box center [435, 305] width 106 height 19
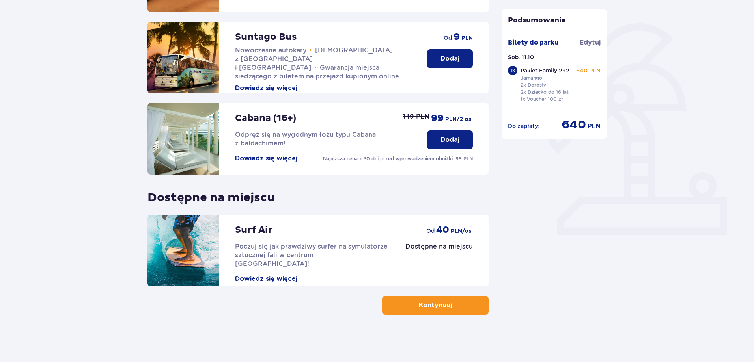
click at [415, 311] on button "Kontynuuj" at bounding box center [435, 305] width 106 height 19
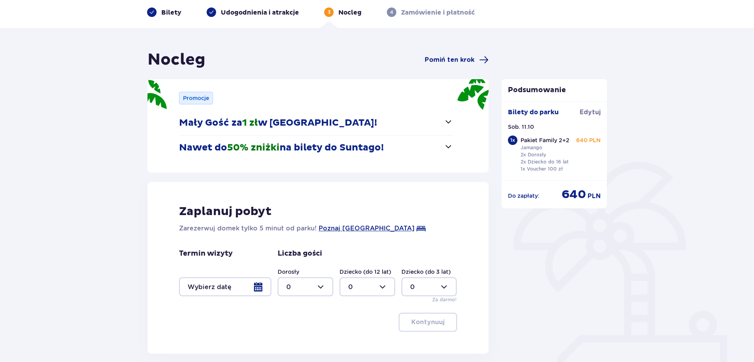
scroll to position [101, 0]
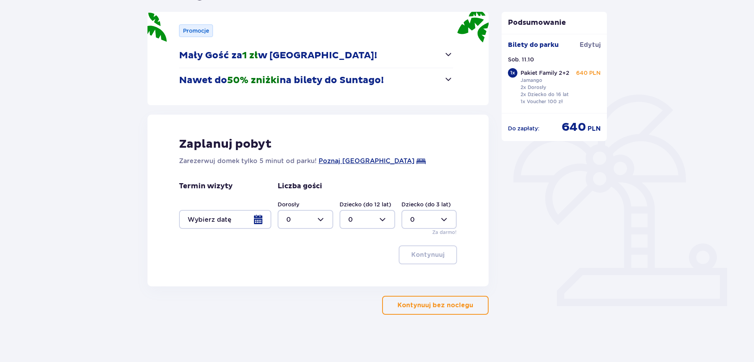
click at [442, 304] on p "Kontynuuj bez noclegu" at bounding box center [435, 305] width 76 height 9
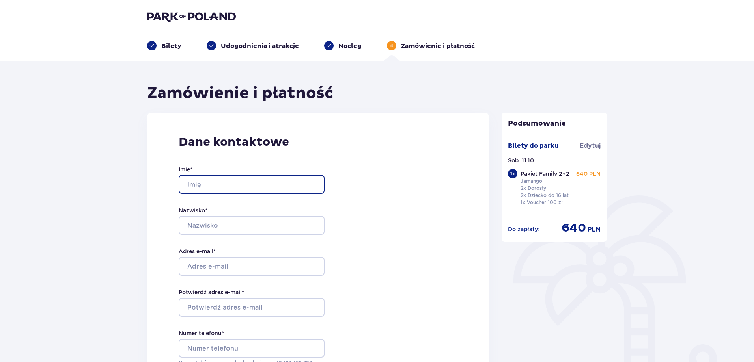
click at [236, 185] on input "Imię *" at bounding box center [252, 184] width 146 height 19
type input "Katarzyna"
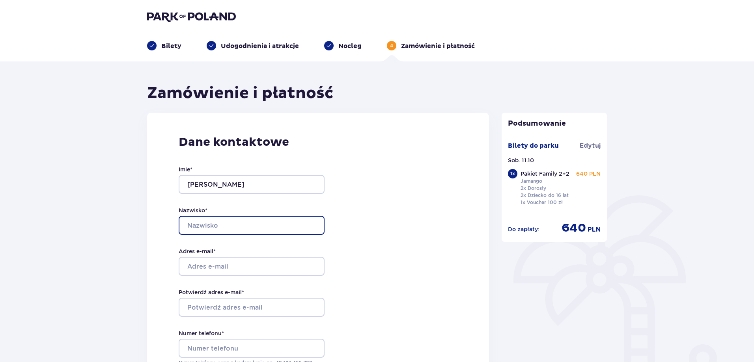
type input "Szafran"
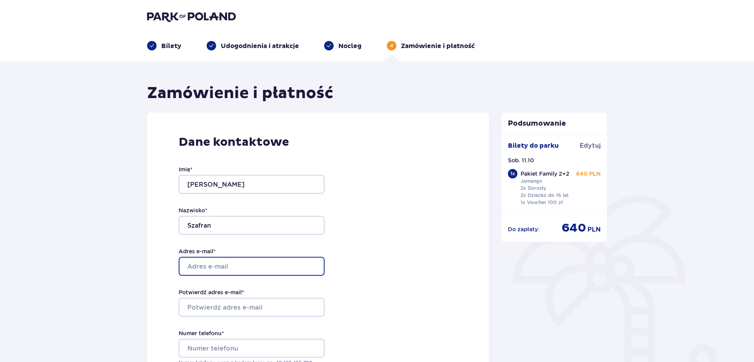
type input "k.zawislak7@gmail.com"
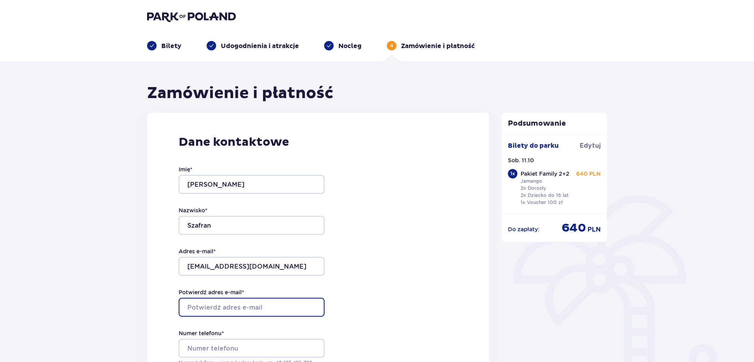
type input "k.zawislak7@gmail.com"
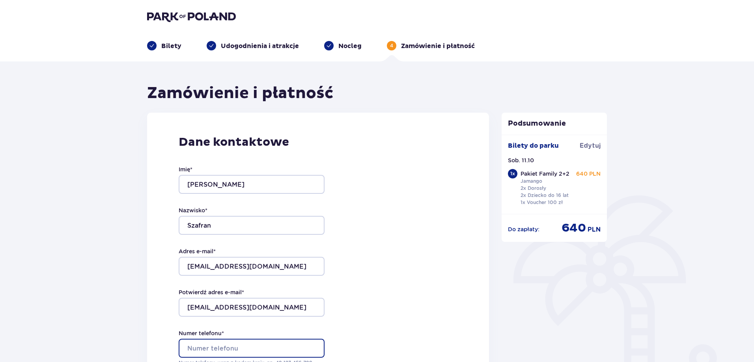
type input "501241677"
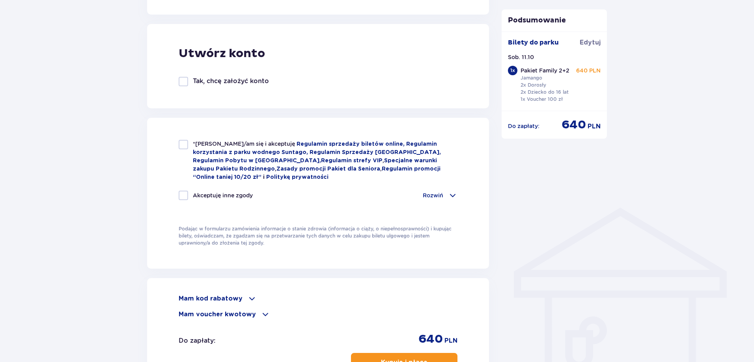
scroll to position [434, 0]
click at [181, 145] on div at bounding box center [183, 143] width 9 height 9
checkbox input "true"
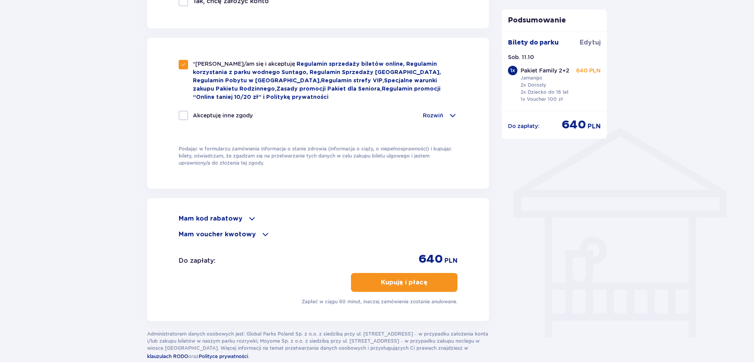
scroll to position [552, 0]
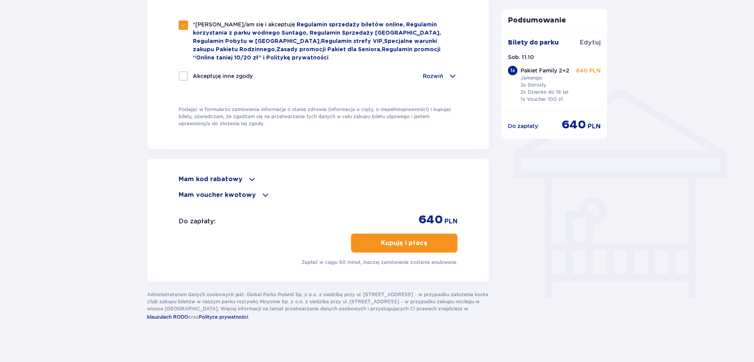
click at [247, 176] on span at bounding box center [251, 179] width 9 height 9
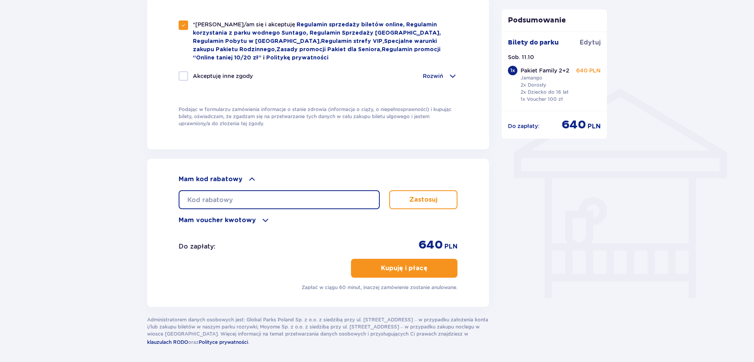
click at [245, 195] on input "text" at bounding box center [279, 199] width 201 height 19
paste input "gilahch"
type input "gilahch"
click at [433, 196] on p "Zastosuj" at bounding box center [423, 200] width 28 height 9
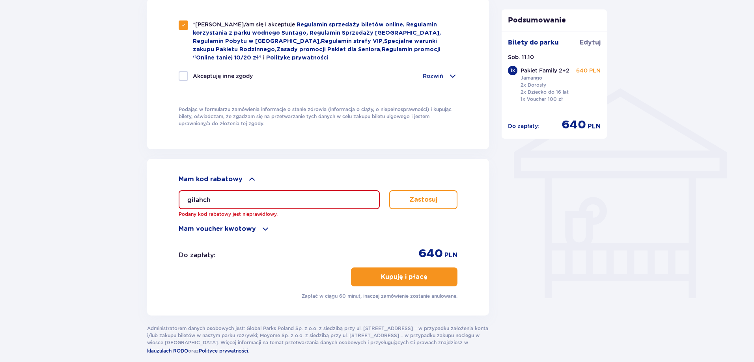
click at [226, 200] on input "gilahch" at bounding box center [279, 199] width 201 height 19
drag, startPoint x: 222, startPoint y: 198, endPoint x: 165, endPoint y: 194, distance: 57.7
click at [165, 194] on div "Mam kod rabatowy gilahch Podany kod rabatowy jest nieprawidłowy. Zastosuj Mam v…" at bounding box center [318, 237] width 342 height 157
click at [431, 196] on p "Zastosuj" at bounding box center [423, 200] width 28 height 9
click at [247, 226] on p "Mam voucher kwotowy" at bounding box center [217, 229] width 77 height 9
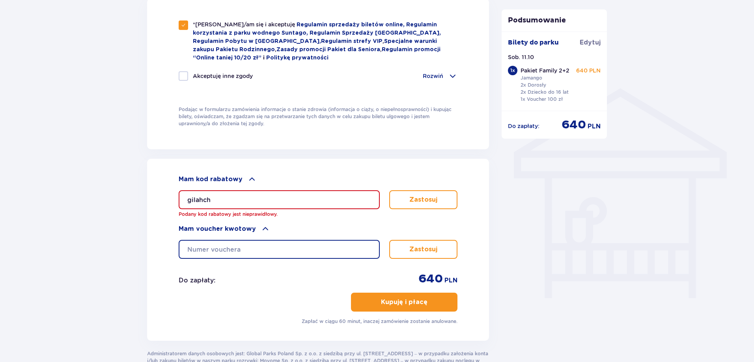
click at [285, 248] on input "text" at bounding box center [279, 249] width 201 height 19
paste input "gilahch"
type input "gilahch"
click at [413, 243] on button "Zastosuj" at bounding box center [423, 249] width 68 height 19
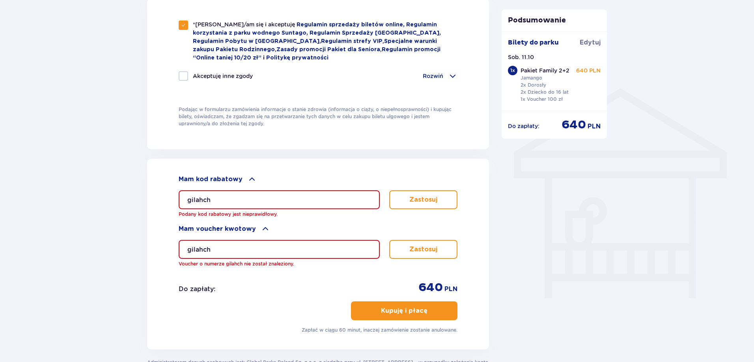
drag, startPoint x: 203, startPoint y: 194, endPoint x: 157, endPoint y: 189, distance: 46.8
click at [159, 190] on div "Mam kod rabatowy gilahch Podany kod rabatowy jest nieprawidłowy. Zastosuj Mam v…" at bounding box center [318, 254] width 342 height 191
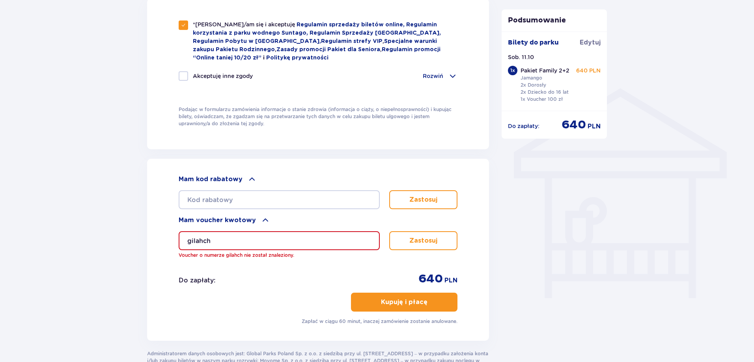
click at [409, 239] on button "Zastosuj" at bounding box center [423, 240] width 68 height 19
click at [252, 201] on input "text" at bounding box center [279, 199] width 201 height 19
paste input "gilahch"
type input "gilahch"
click at [401, 203] on button "Zastosuj" at bounding box center [423, 199] width 68 height 19
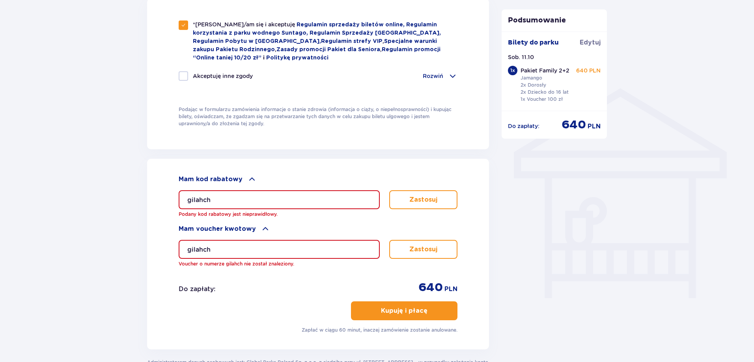
scroll to position [624, 0]
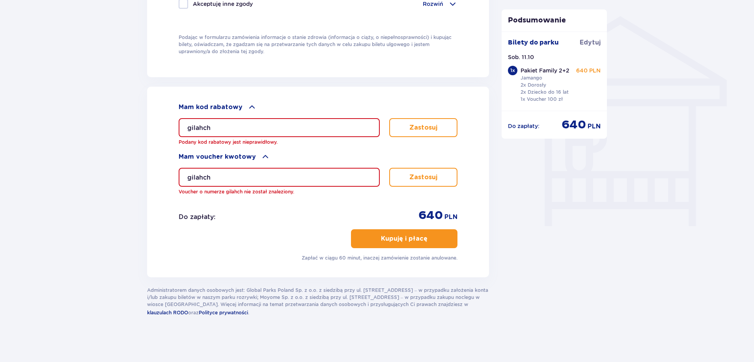
click at [399, 237] on p "Kupuję i płacę" at bounding box center [404, 239] width 47 height 9
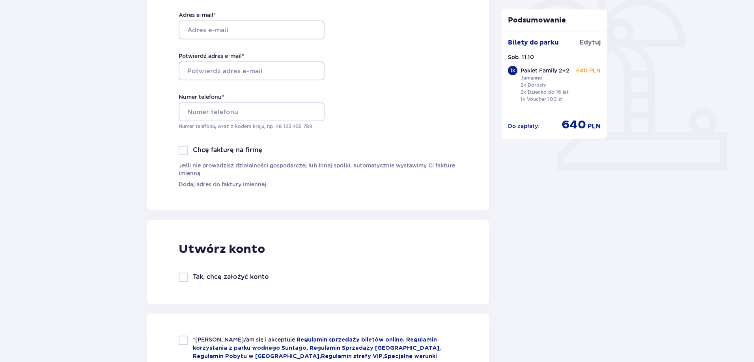
scroll to position [434, 0]
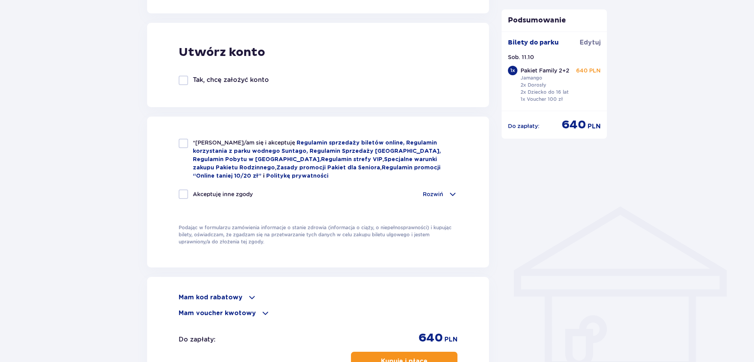
click at [185, 144] on div at bounding box center [183, 143] width 9 height 9
checkbox input "true"
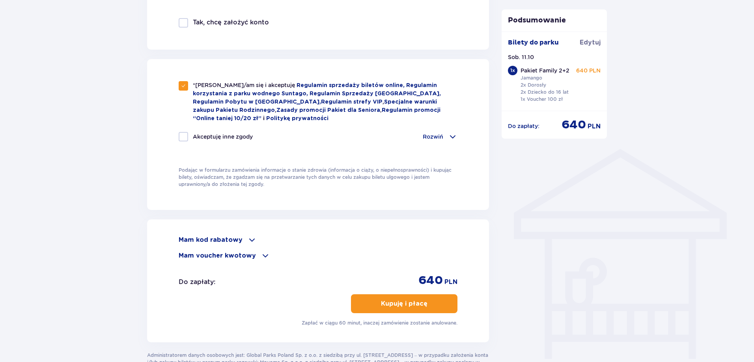
scroll to position [556, 0]
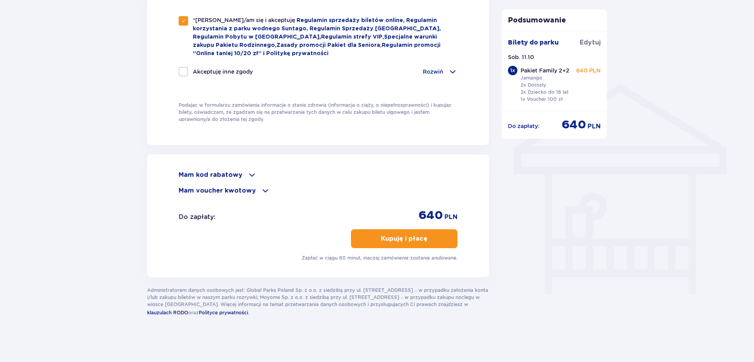
click at [234, 173] on p "Mam kod rabatowy" at bounding box center [211, 175] width 64 height 9
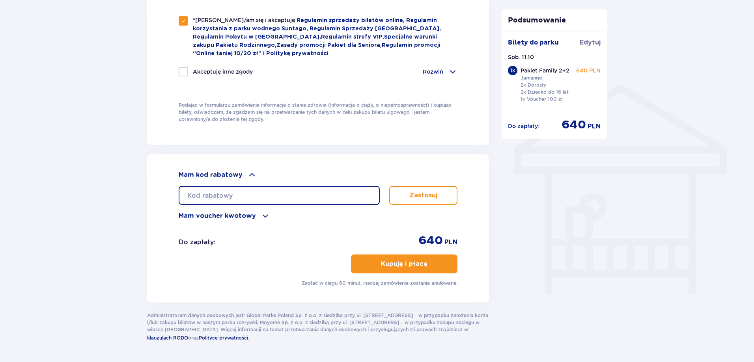
click at [358, 195] on input "text" at bounding box center [279, 195] width 201 height 19
paste input "gilahch"
type input "gilahch"
click at [408, 196] on button "Zastosuj" at bounding box center [423, 195] width 68 height 19
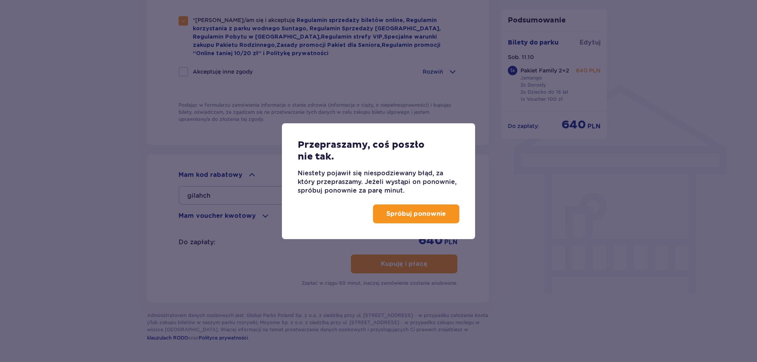
click at [418, 213] on p "Spróbuj ponownie" at bounding box center [416, 214] width 60 height 9
